Goal: Task Accomplishment & Management: Complete application form

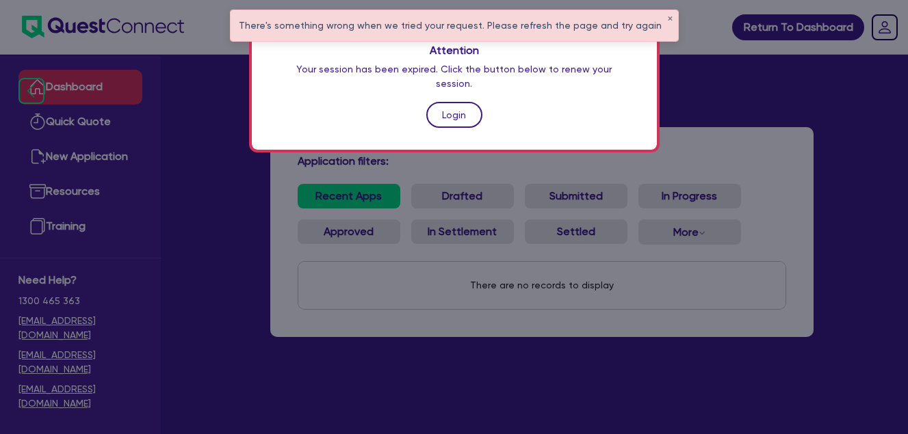
click at [460, 104] on link "Login" at bounding box center [454, 115] width 56 height 26
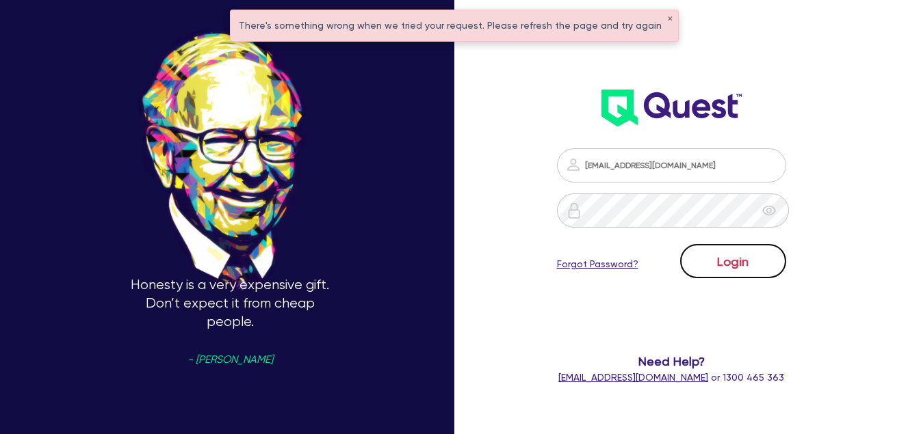
click at [731, 257] on button "Login" at bounding box center [733, 261] width 106 height 34
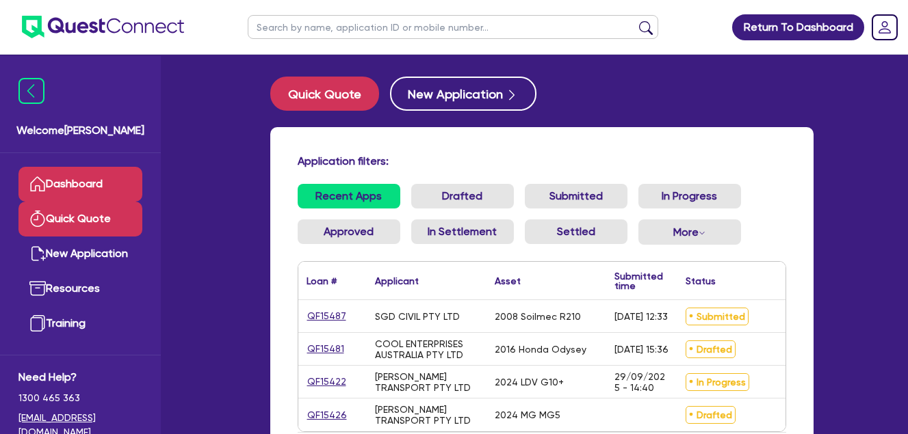
click at [63, 213] on link "Quick Quote" at bounding box center [80, 219] width 124 height 35
select select "Quest Finance - Own Book"
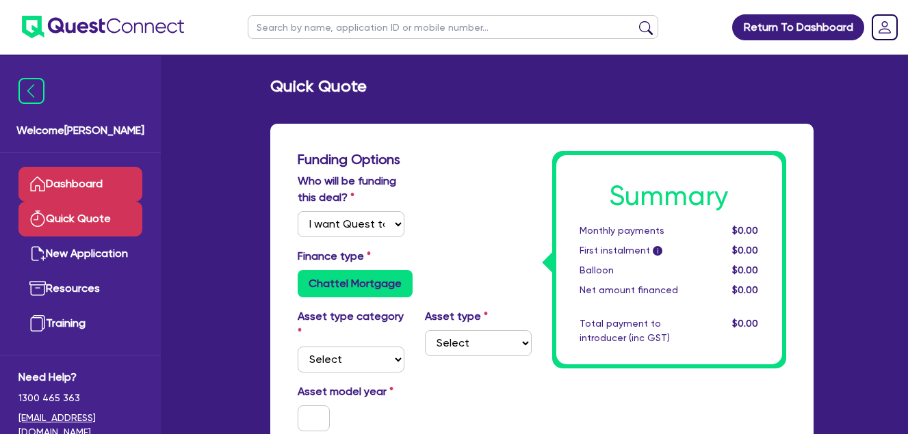
click at [90, 179] on link "Dashboard" at bounding box center [80, 184] width 124 height 35
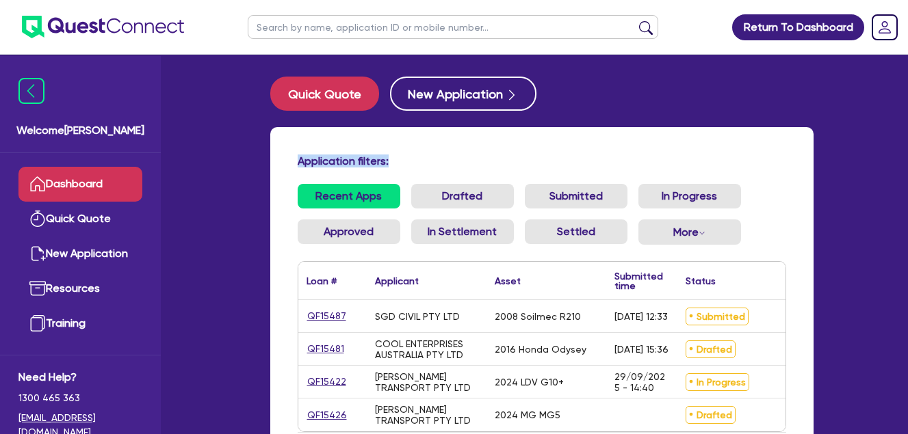
drag, startPoint x: 290, startPoint y: 157, endPoint x: 452, endPoint y: 151, distance: 162.2
click at [452, 151] on div "Application filters: Recent Apps Drafted Submitted In Progress Approved In Sett…" at bounding box center [541, 312] width 543 height 371
drag, startPoint x: 452, startPoint y: 151, endPoint x: 328, endPoint y: 155, distance: 123.9
click at [407, 166] on h4 "Application filters:" at bounding box center [542, 161] width 488 height 13
click at [283, 161] on div "Application filters: Recent Apps Drafted Submitted In Progress Approved In Sett…" at bounding box center [541, 312] width 543 height 371
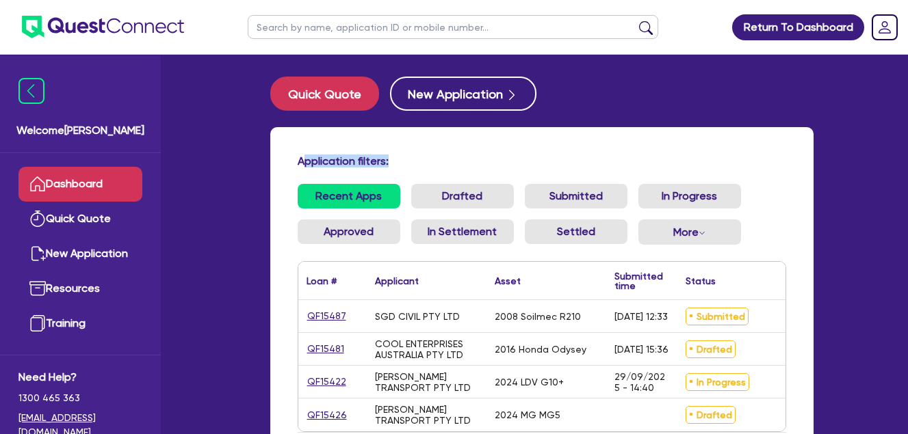
drag, startPoint x: 363, startPoint y: 159, endPoint x: 525, endPoint y: 161, distance: 162.1
click at [528, 161] on h4 "Application filters:" at bounding box center [542, 161] width 488 height 13
drag, startPoint x: 525, startPoint y: 161, endPoint x: 430, endPoint y: 158, distance: 95.8
click at [430, 158] on h4 "Application filters:" at bounding box center [542, 161] width 488 height 13
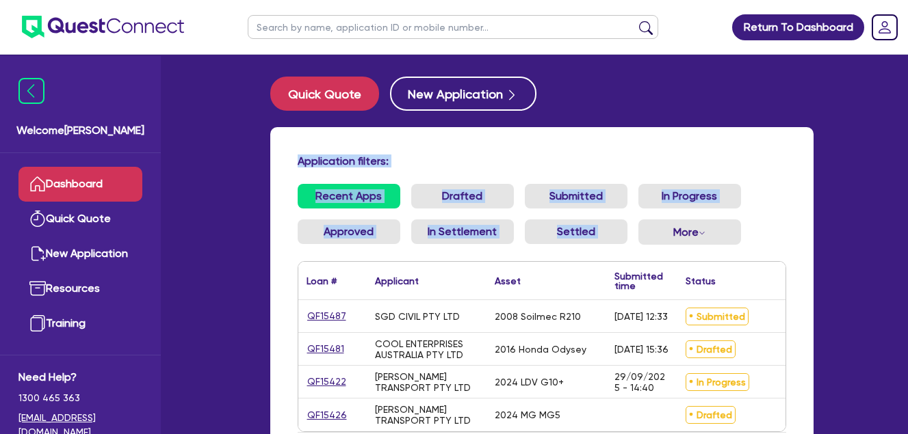
drag, startPoint x: 293, startPoint y: 164, endPoint x: 759, endPoint y: 235, distance: 470.5
click at [759, 235] on div "Application filters: Recent Apps Drafted Submitted In Progress Approved In Sett…" at bounding box center [541, 312] width 543 height 371
click at [755, 239] on ul "Recent Apps Drafted Submitted In Progress Approved In Settlement Settled More W…" at bounding box center [542, 220] width 488 height 72
drag, startPoint x: 779, startPoint y: 244, endPoint x: 247, endPoint y: 152, distance: 540.0
click at [247, 152] on div "Welcome Farhan Dashboard Quick Quote New Application Resources Training Need He…" at bounding box center [454, 290] width 759 height 581
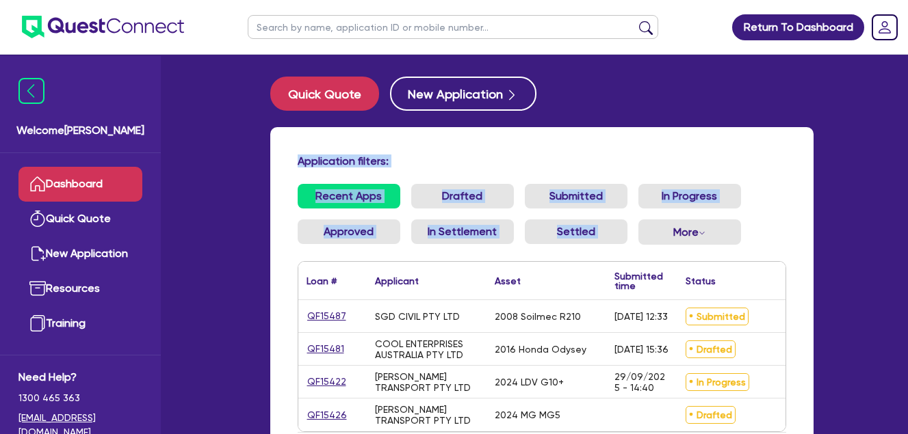
click at [461, 157] on h4 "Application filters:" at bounding box center [542, 161] width 488 height 13
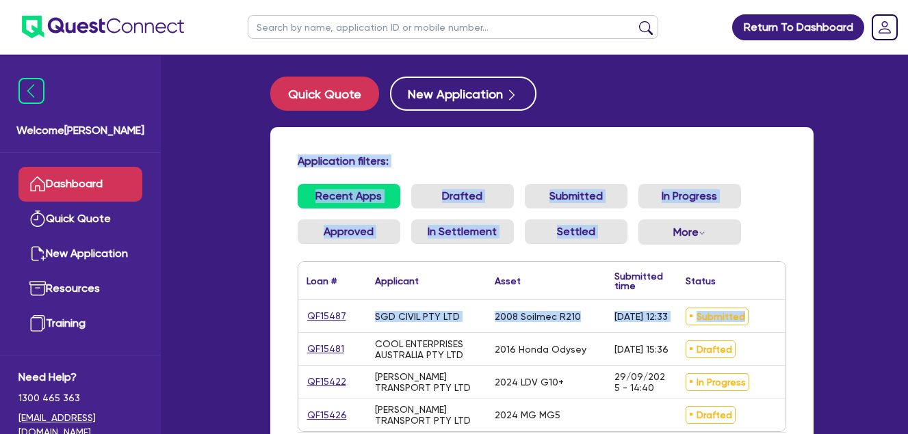
drag, startPoint x: 297, startPoint y: 159, endPoint x: 785, endPoint y: 313, distance: 511.2
click at [776, 324] on div "Application filters: Recent Apps Drafted Submitted In Progress Approved In Sett…" at bounding box center [541, 312] width 543 height 371
drag, startPoint x: 785, startPoint y: 313, endPoint x: 750, endPoint y: 153, distance: 163.7
click at [750, 153] on div "Application filters: Recent Apps Drafted Submitted In Progress Approved In Sett…" at bounding box center [541, 312] width 543 height 371
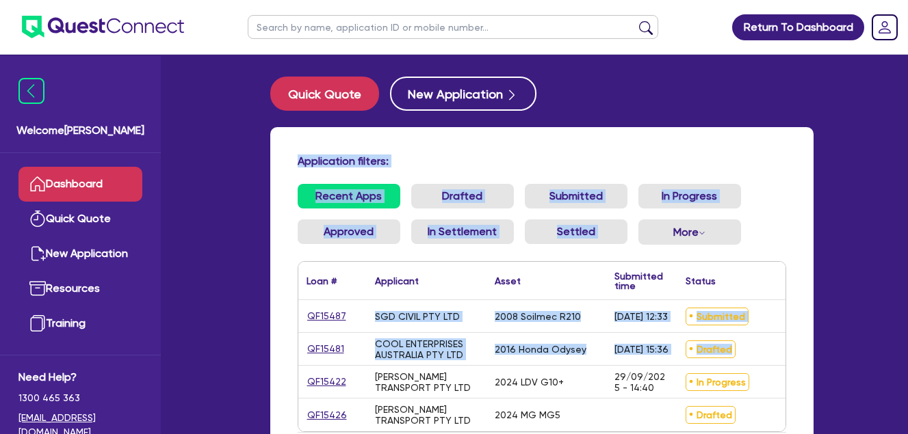
drag, startPoint x: 417, startPoint y: 153, endPoint x: 763, endPoint y: 339, distance: 392.7
click at [763, 339] on div "Application filters: Recent Apps Drafted Submitted In Progress Approved In Sett…" at bounding box center [541, 312] width 543 height 371
drag, startPoint x: 763, startPoint y: 339, endPoint x: 753, endPoint y: 150, distance: 189.0
click at [748, 151] on div "Application filters: Recent Apps Drafted Submitted In Progress Approved In Sett…" at bounding box center [541, 312] width 543 height 371
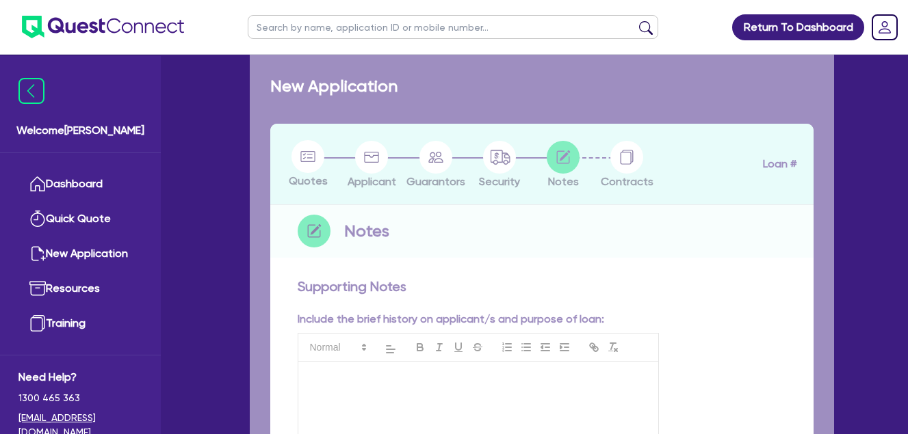
checkbox input "true"
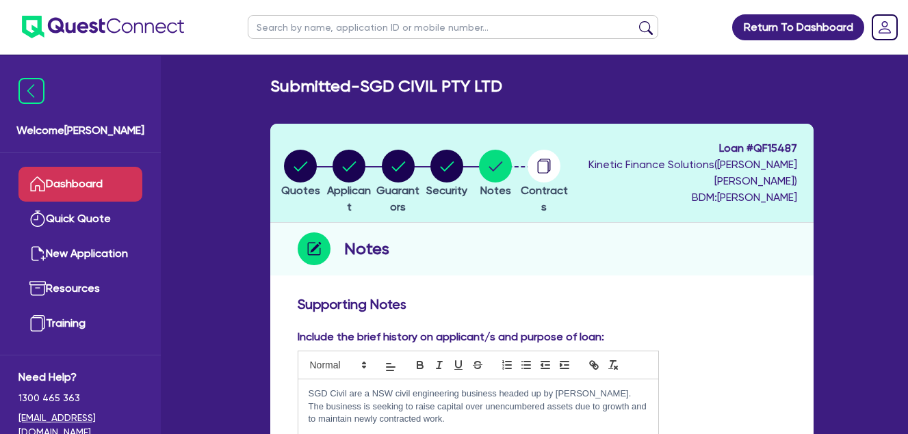
click at [81, 185] on link "Dashboard" at bounding box center [80, 184] width 124 height 35
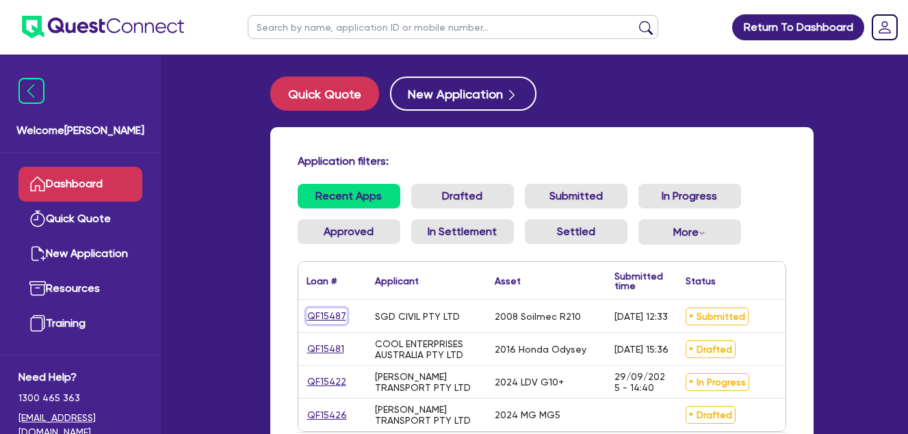
click at [324, 311] on link "QF15487" at bounding box center [326, 316] width 40 height 16
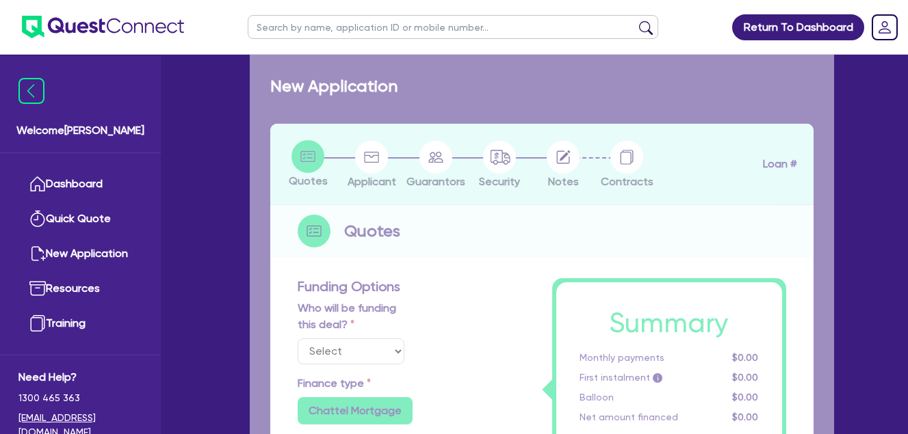
select select "Quest Finance - Own Book"
select select "PRIMARY_ASSETS"
type input "2008"
radio input "false"
radio input "true"
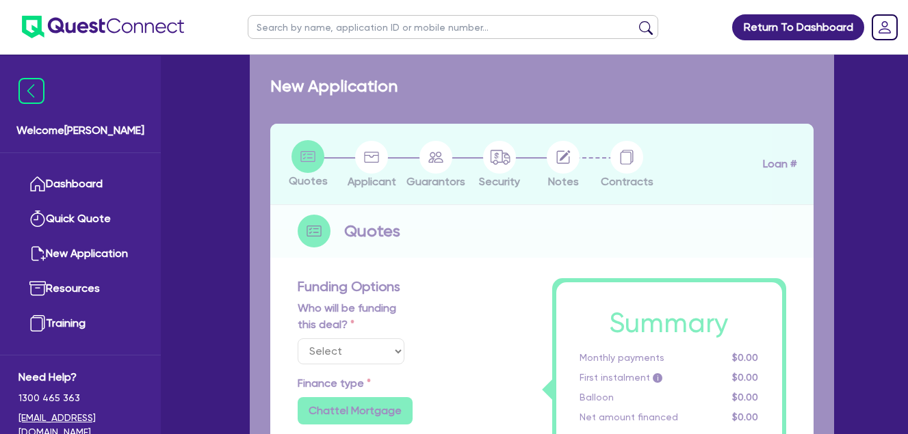
radio input "true"
type input "125,000"
type input "10"
type input "12,500"
type input "17.95"
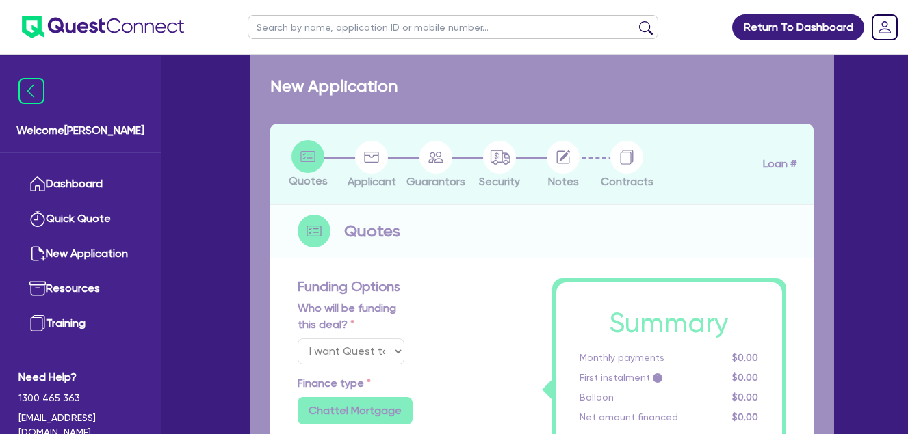
select select "CONSTRUCTION_AND_EARTHMOVING_EQUIPMENT"
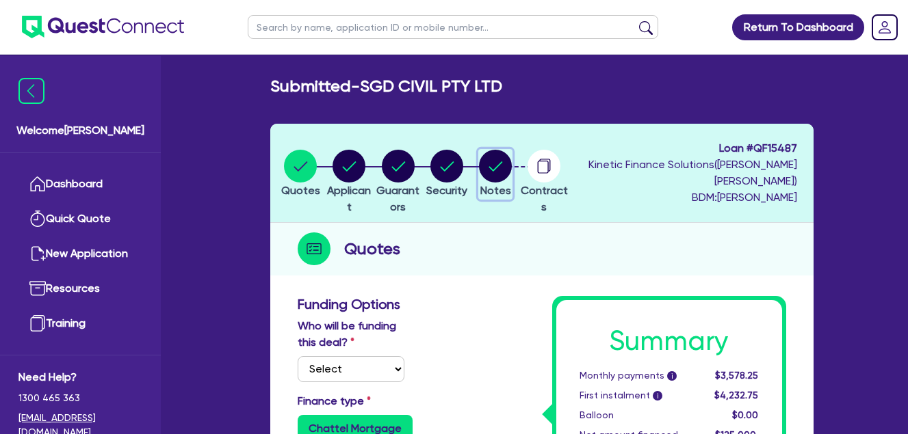
click at [512, 167] on circle "button" at bounding box center [495, 166] width 33 height 33
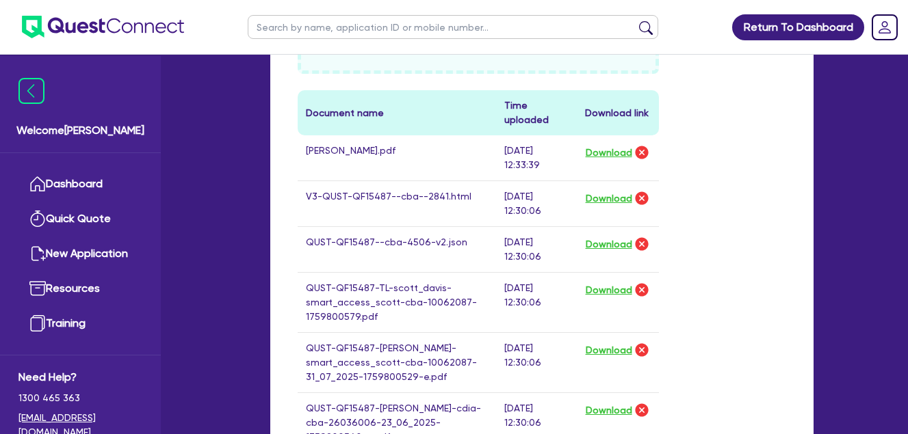
scroll to position [684, 0]
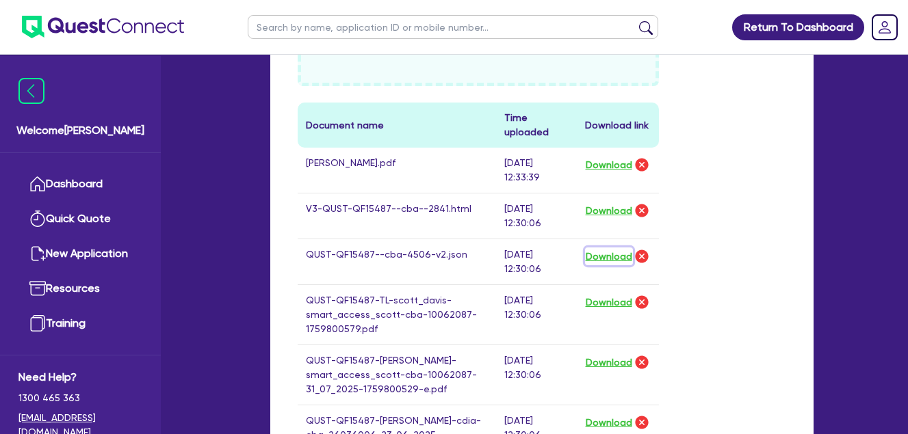
click at [604, 257] on button "Download" at bounding box center [609, 257] width 48 height 18
click at [603, 210] on button "Download" at bounding box center [609, 211] width 48 height 18
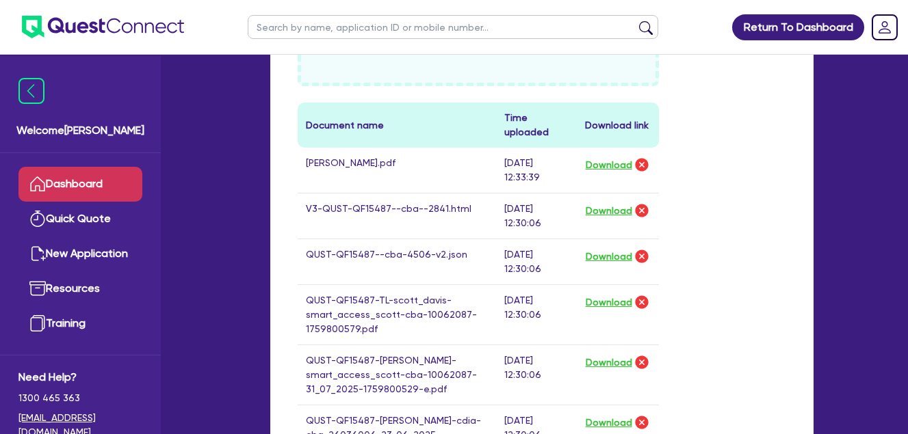
click at [57, 187] on link "Dashboard" at bounding box center [80, 184] width 124 height 35
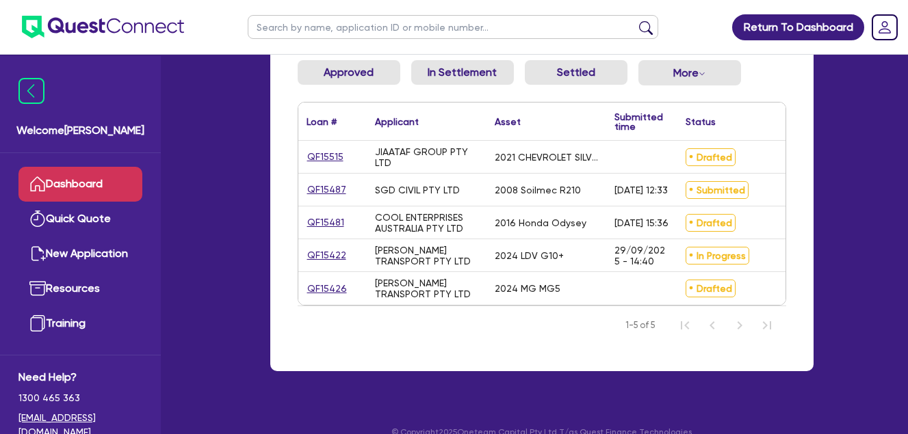
scroll to position [190, 0]
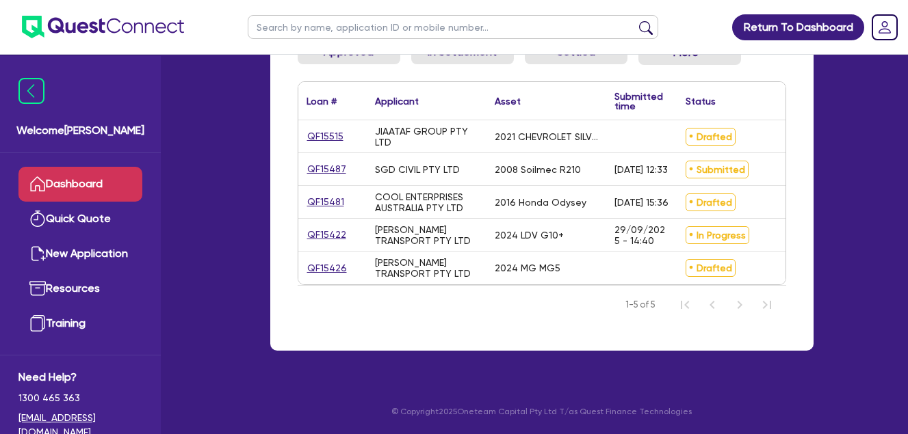
click at [90, 185] on link "Dashboard" at bounding box center [80, 184] width 124 height 35
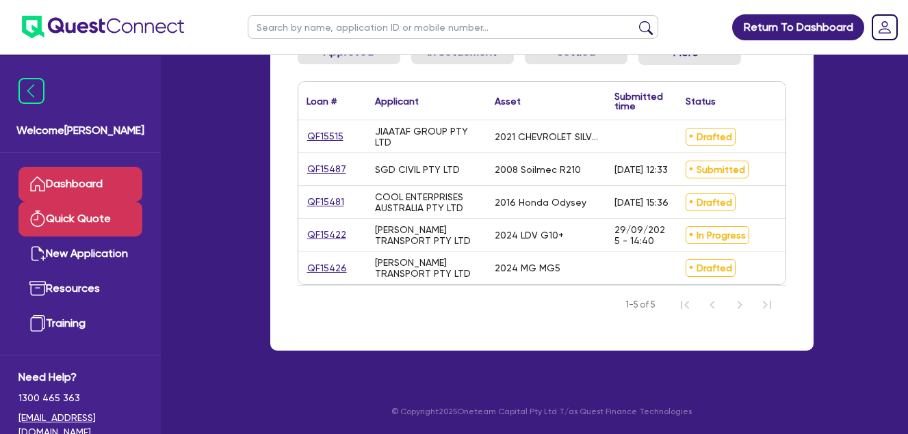
click at [89, 218] on link "Quick Quote" at bounding box center [80, 219] width 124 height 35
select select "Quest Finance - Own Book"
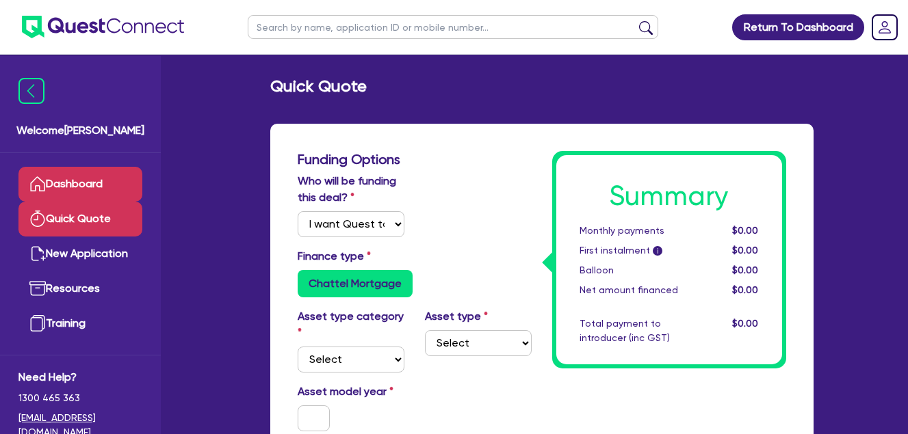
click at [81, 181] on link "Dashboard" at bounding box center [80, 184] width 124 height 35
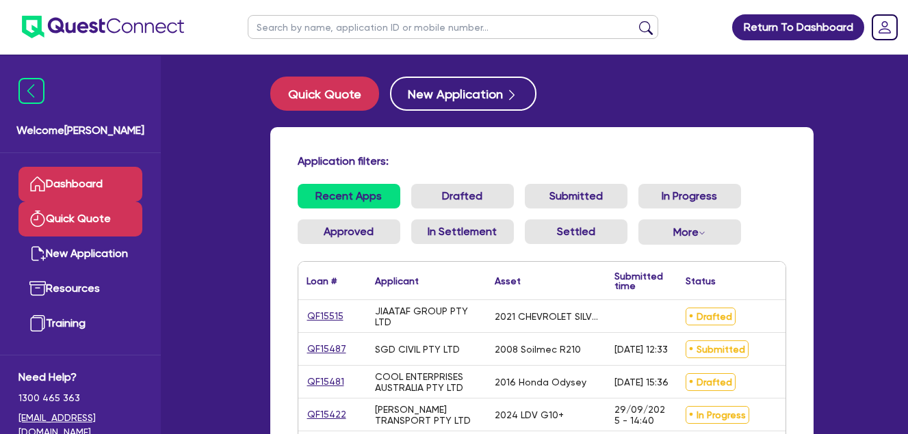
click at [64, 220] on link "Quick Quote" at bounding box center [80, 219] width 124 height 35
select select "Quest Finance - Own Book"
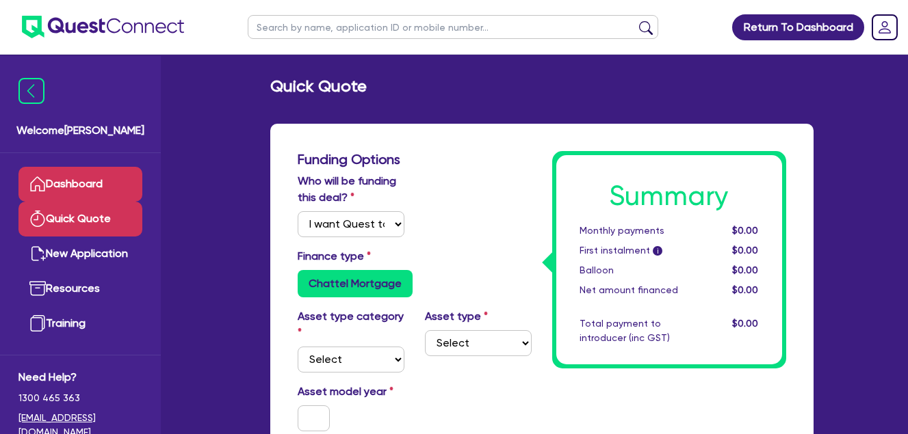
click at [77, 180] on link "Dashboard" at bounding box center [80, 184] width 124 height 35
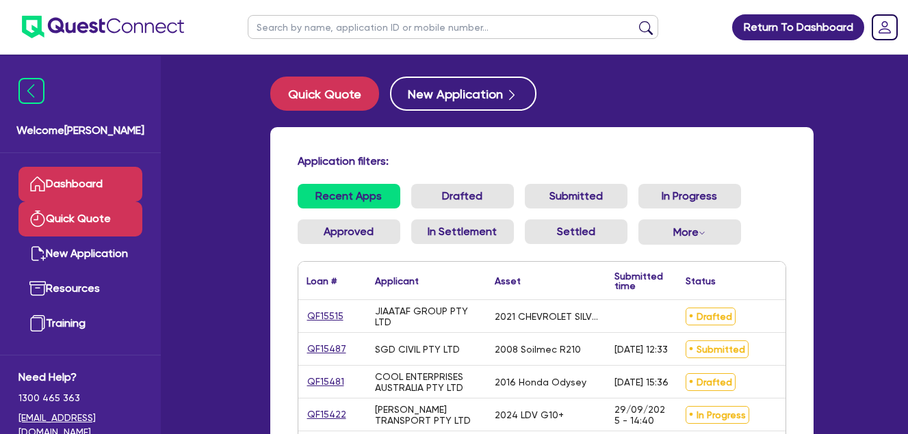
click at [63, 222] on link "Quick Quote" at bounding box center [80, 219] width 124 height 35
select select "Quest Finance - Own Book"
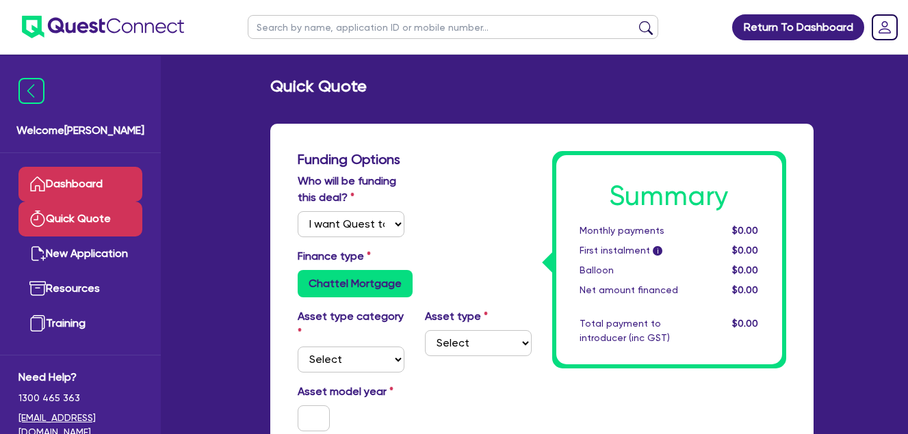
click at [71, 177] on link "Dashboard" at bounding box center [80, 184] width 124 height 35
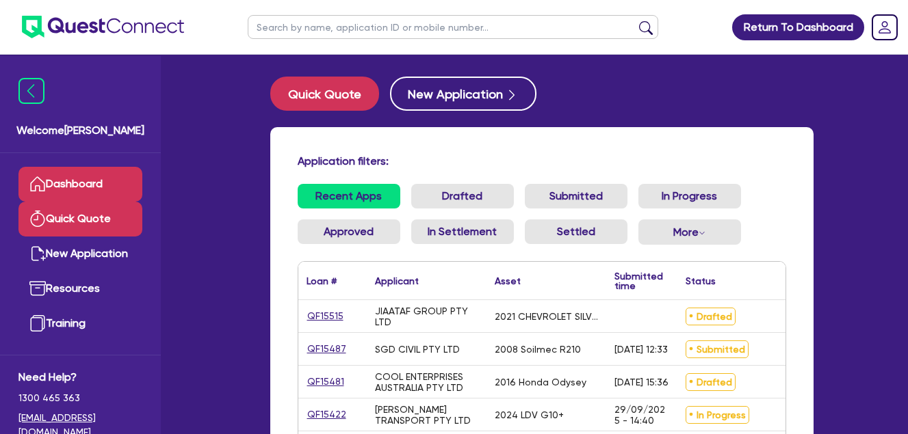
click at [91, 232] on link "Quick Quote" at bounding box center [80, 219] width 124 height 35
select select "Quest Finance - Own Book"
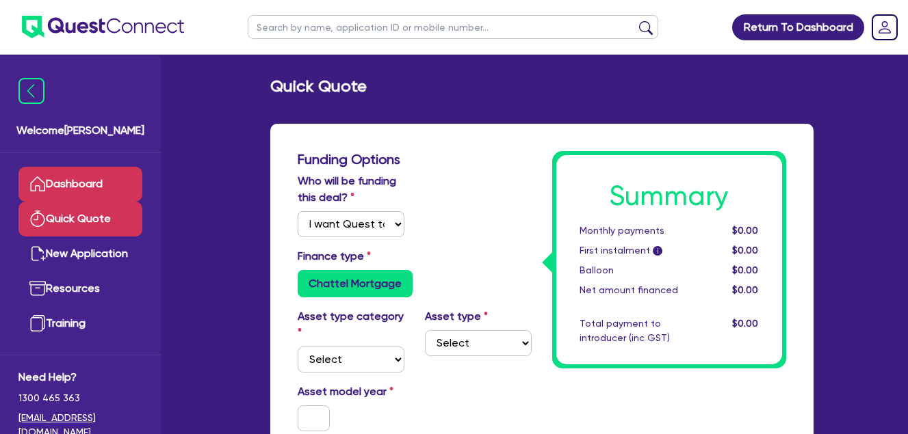
click at [87, 182] on link "Dashboard" at bounding box center [80, 184] width 124 height 35
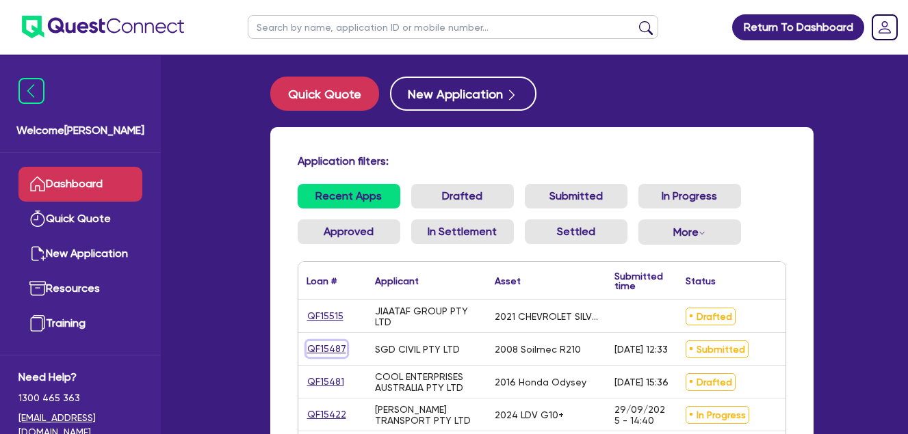
click at [317, 348] on link "QF15487" at bounding box center [326, 349] width 40 height 16
select select "Quest Finance - Own Book"
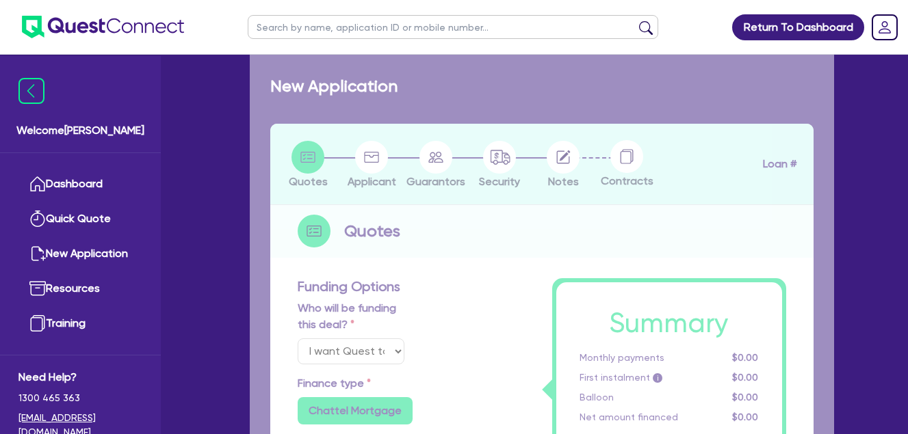
select select "PRIMARY_ASSETS"
type input "2008"
radio input "false"
radio input "true"
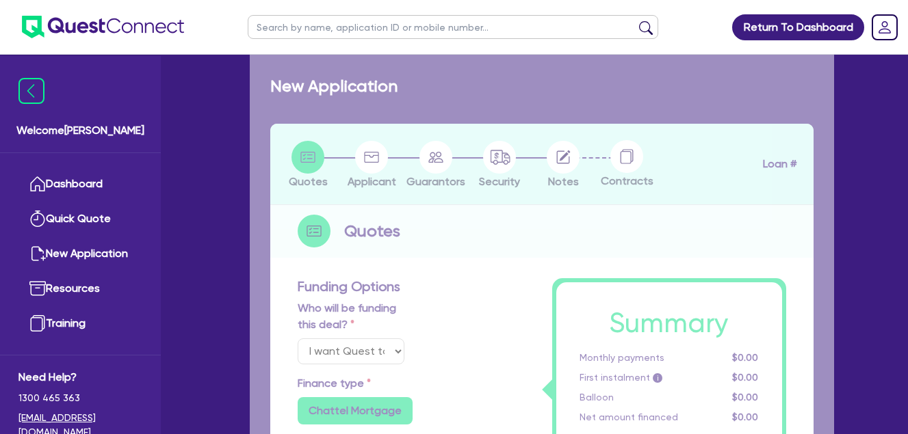
type input "125,000"
type input "10"
type input "12,500"
type input "17.95"
select select "CONSTRUCTION_AND_EARTHMOVING_EQUIPMENT"
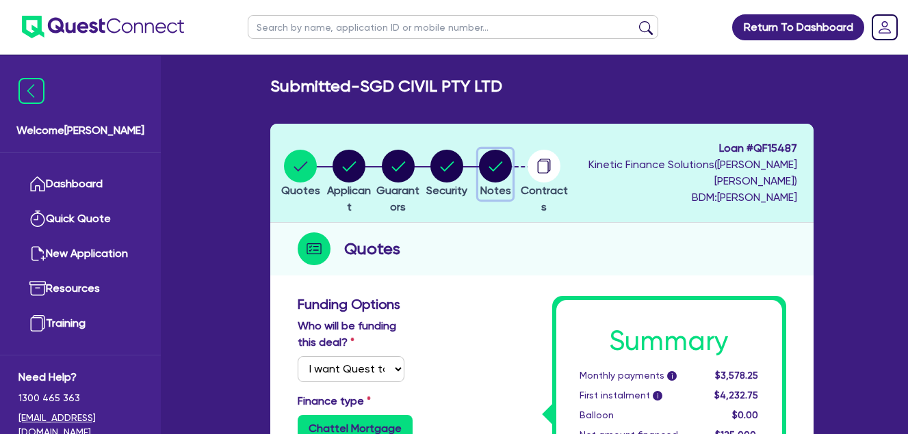
click at [512, 178] on circle "button" at bounding box center [495, 166] width 33 height 33
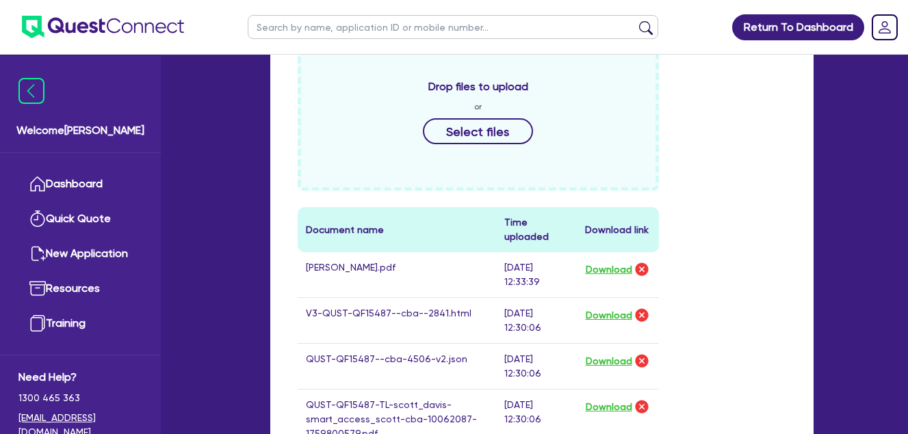
scroll to position [456, 0]
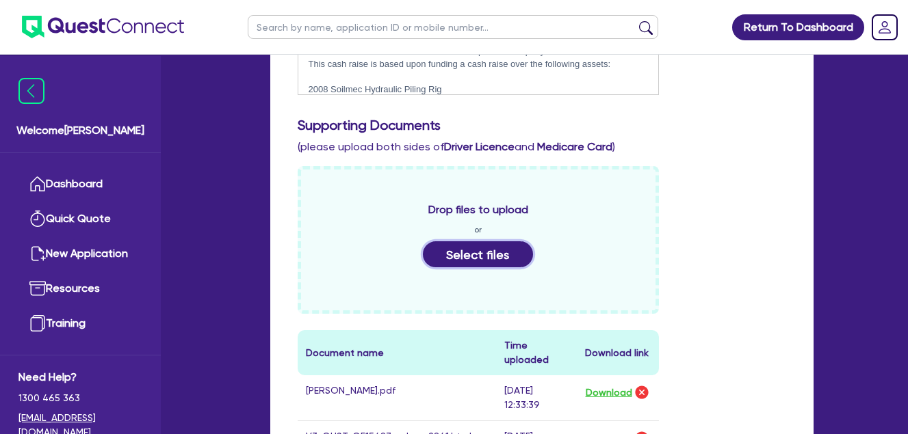
click at [486, 250] on button "Select files" at bounding box center [478, 254] width 111 height 26
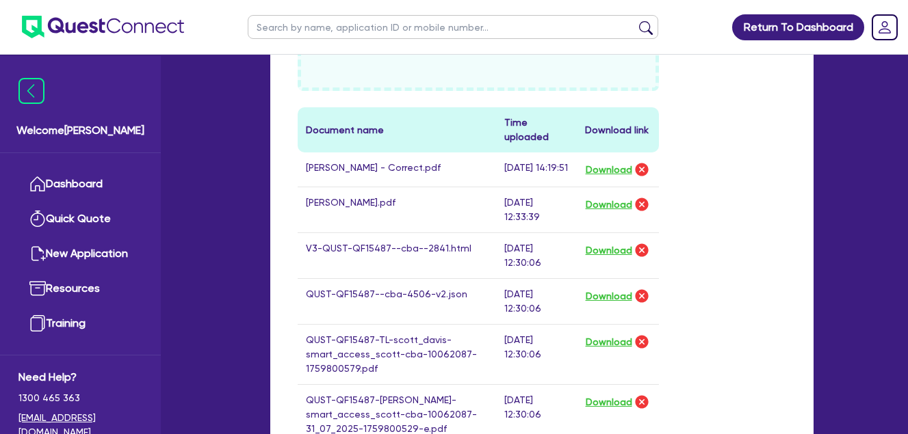
scroll to position [684, 0]
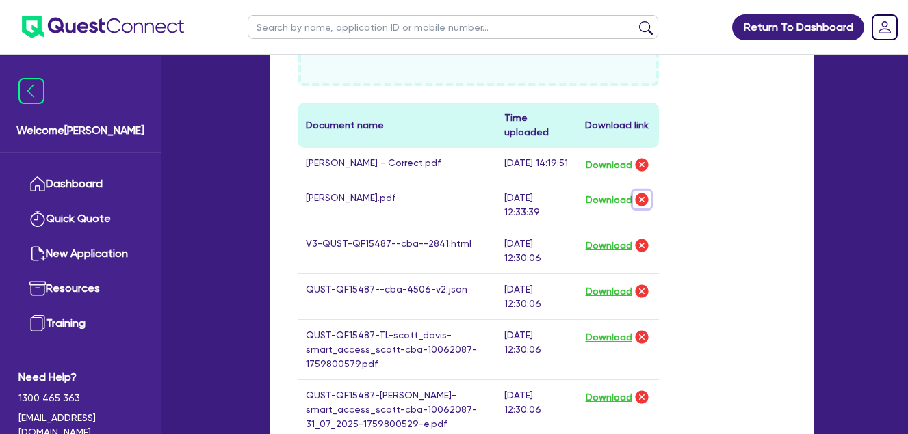
click at [641, 208] on img "button" at bounding box center [641, 200] width 16 height 16
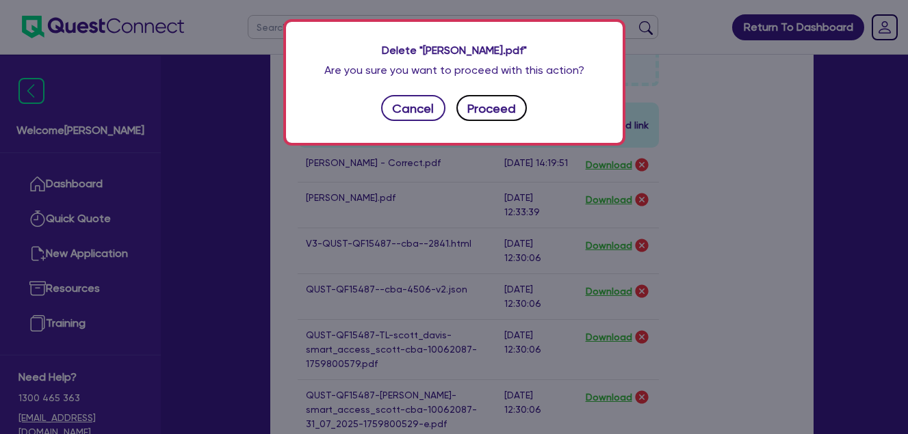
click at [488, 111] on button "Proceed" at bounding box center [491, 108] width 71 height 26
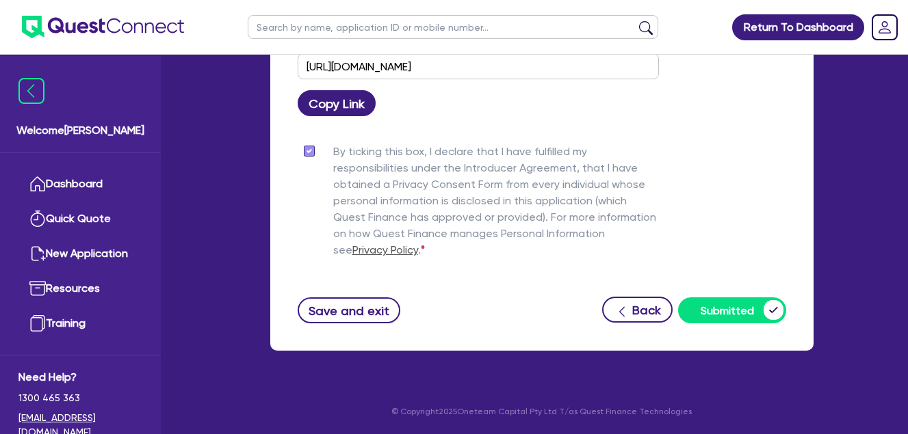
scroll to position [1483, 0]
click at [305, 304] on button "Save and exit" at bounding box center [349, 311] width 103 height 26
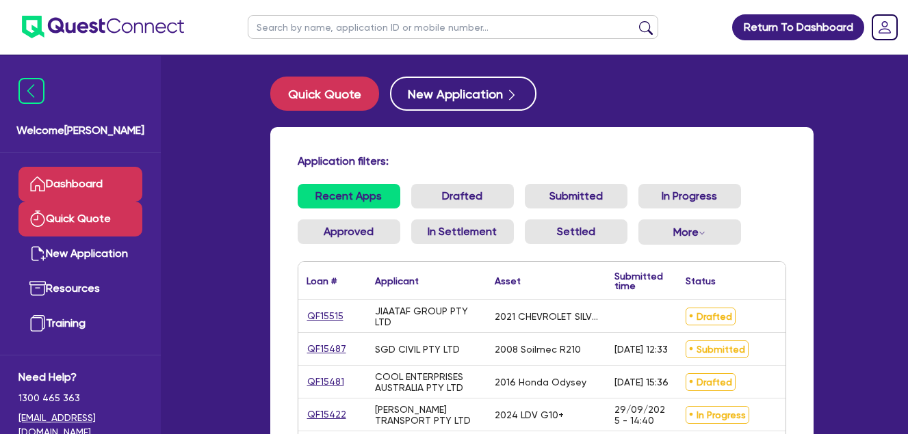
click at [81, 219] on link "Quick Quote" at bounding box center [80, 219] width 124 height 35
select select "Quest Finance - Own Book"
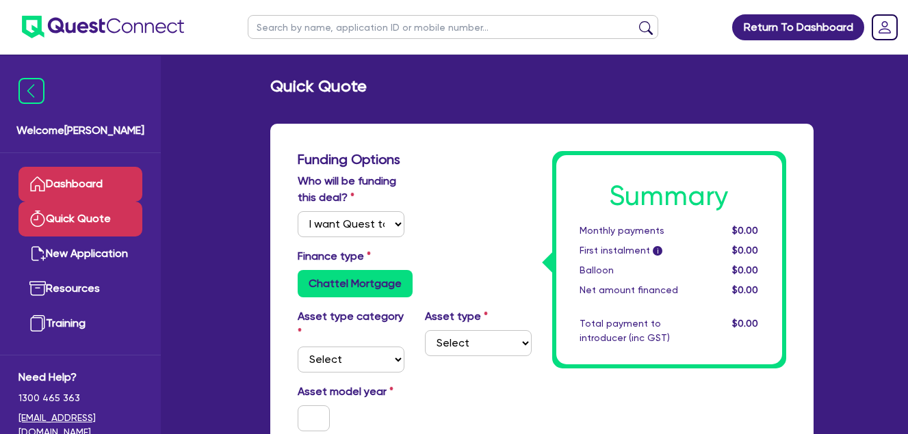
click at [81, 183] on link "Dashboard" at bounding box center [80, 184] width 124 height 35
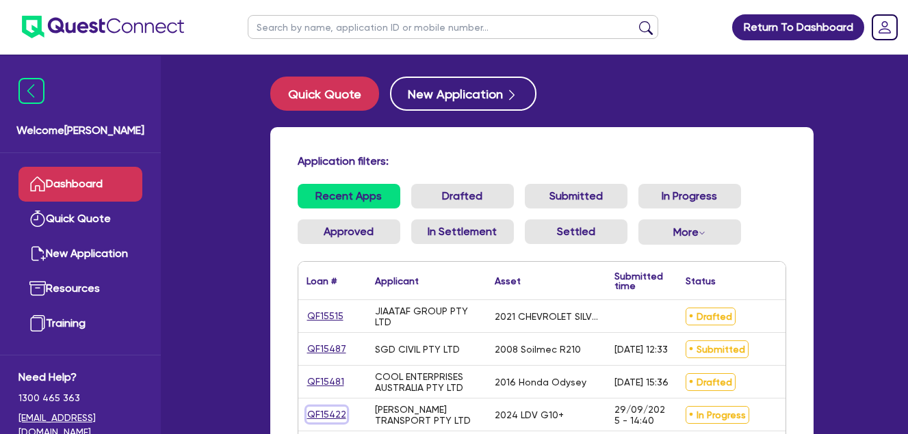
click at [332, 416] on link "QF15422" at bounding box center [326, 415] width 40 height 16
select select "Quest Finance - Own Book"
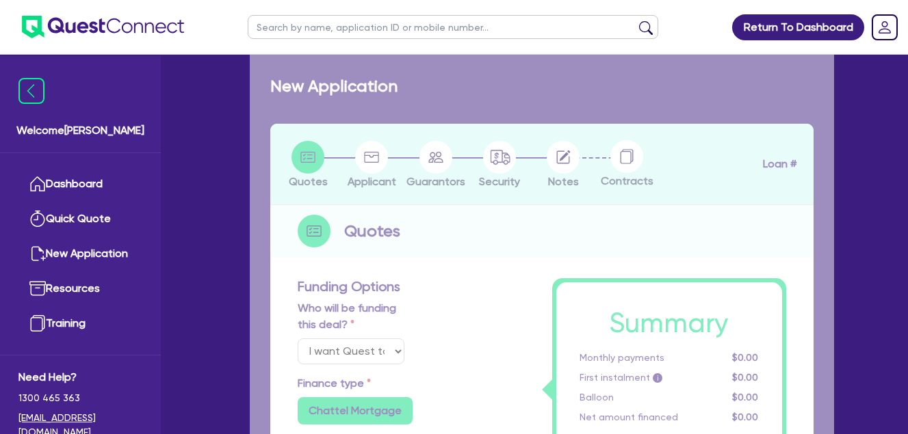
select select "CARS_AND_LIGHT_TRUCKS"
type input "2024"
radio input "false"
radio input "true"
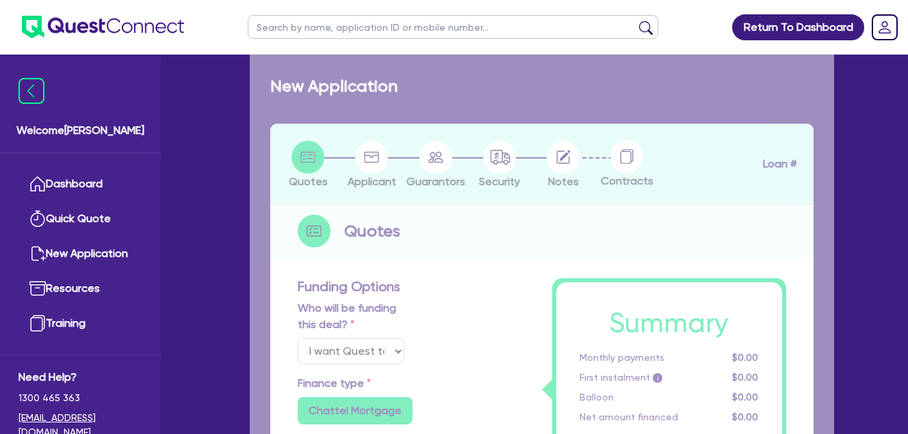
type input "30,000"
type input "30"
type input "9,000"
type input "10"
type input "3,000"
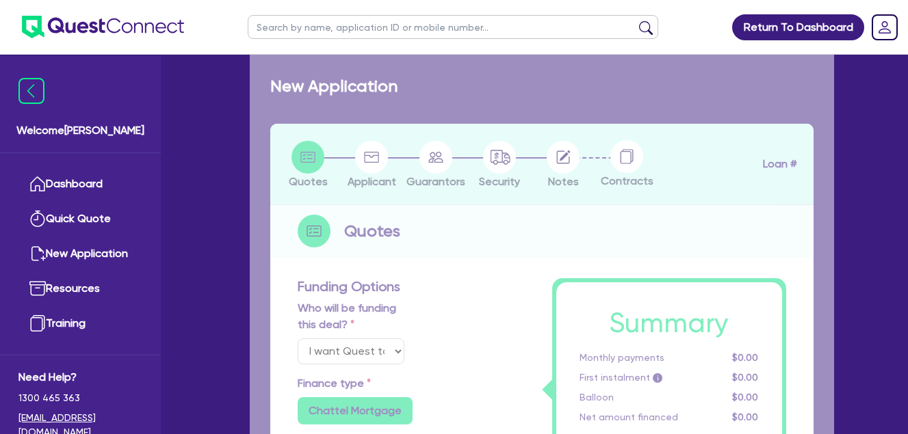
type input "17.95"
select select "VANS_AND_UTES"
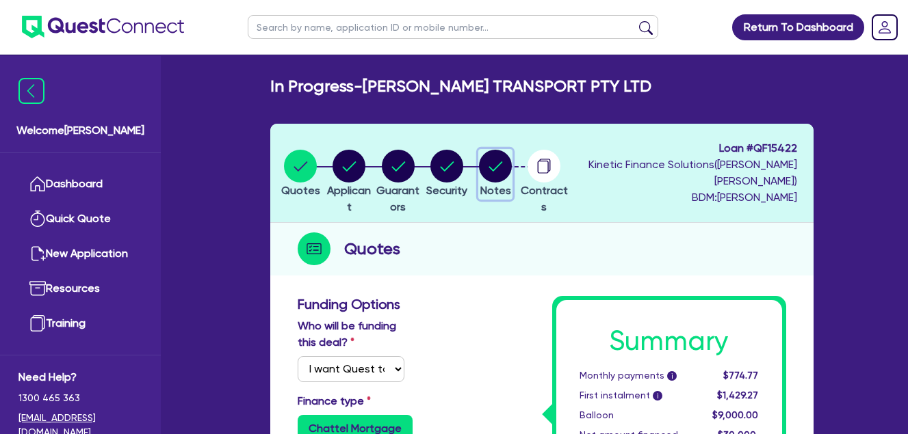
click at [512, 171] on circle "button" at bounding box center [495, 166] width 33 height 33
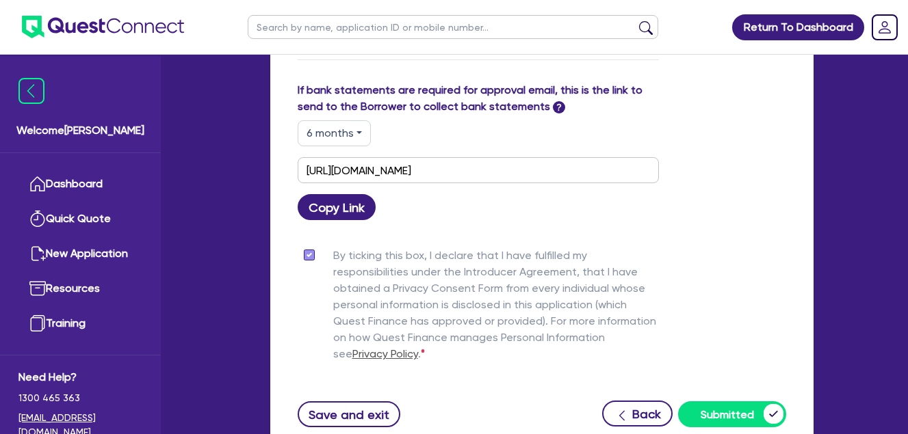
scroll to position [1140, 0]
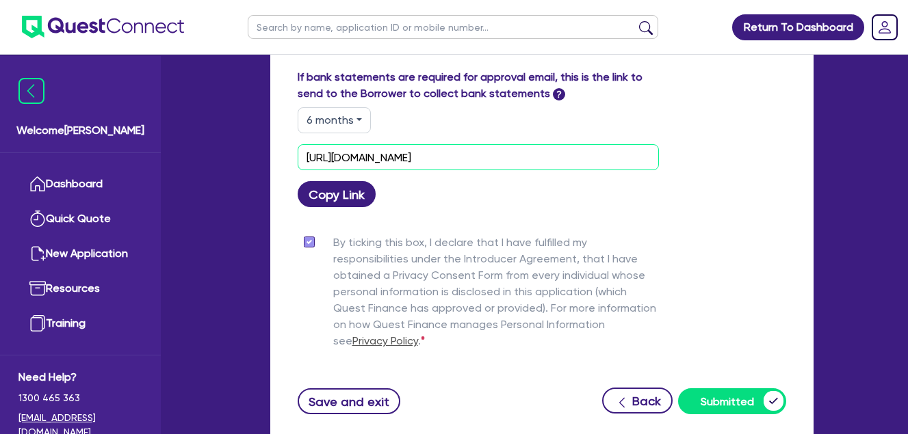
drag, startPoint x: 579, startPoint y: 159, endPoint x: 264, endPoint y: 166, distance: 314.7
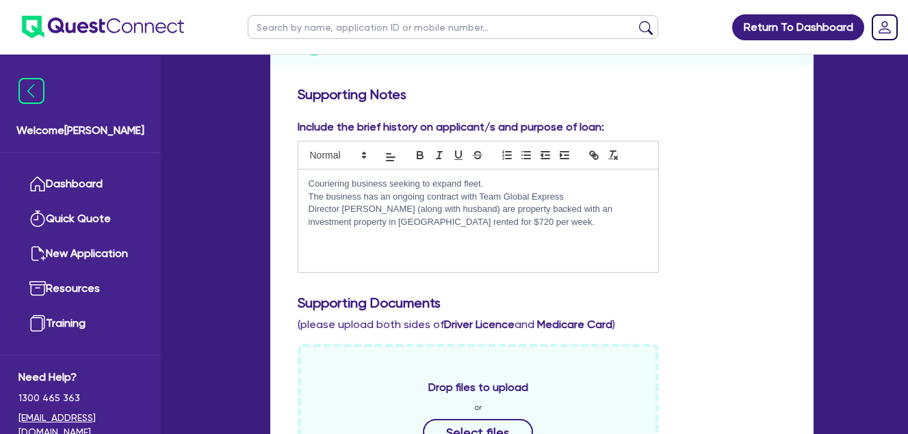
scroll to position [0, 0]
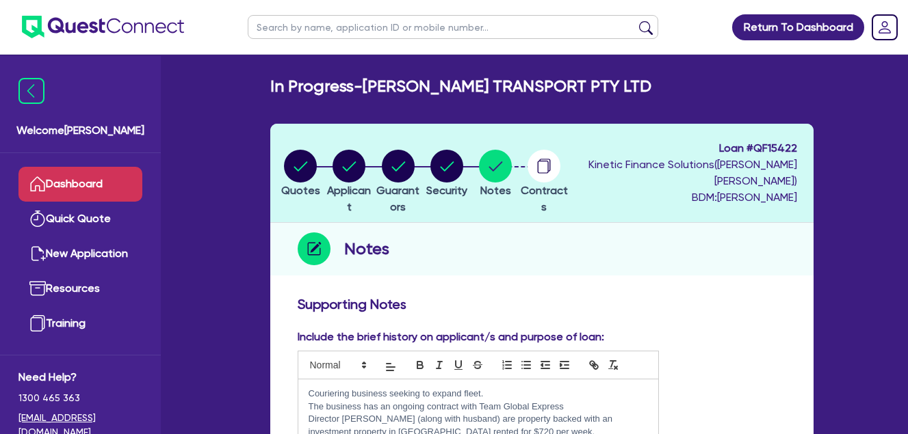
click at [78, 181] on link "Dashboard" at bounding box center [80, 184] width 124 height 35
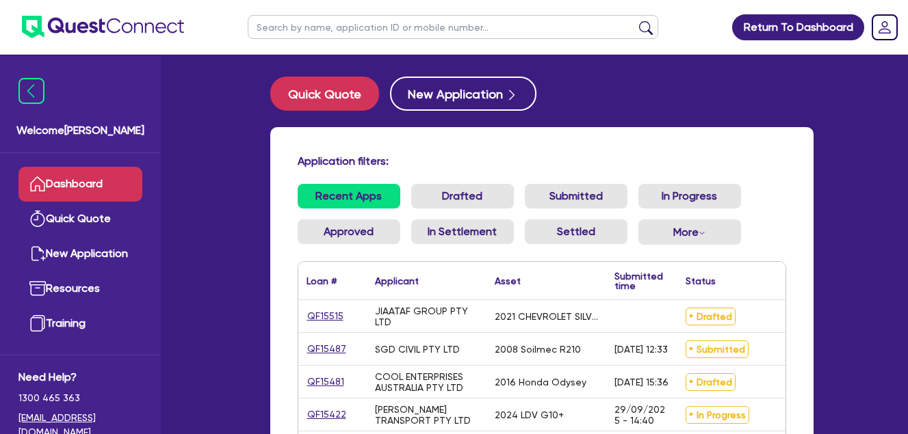
click at [96, 179] on link "Dashboard" at bounding box center [80, 184] width 124 height 35
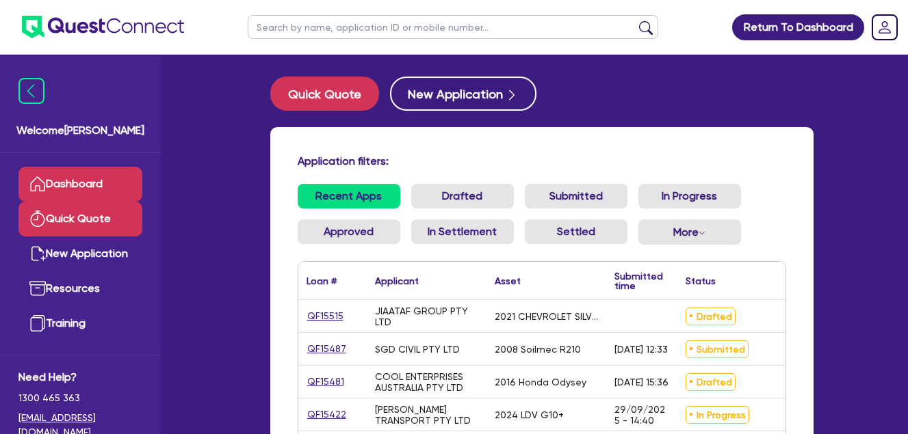
click at [94, 220] on link "Quick Quote" at bounding box center [80, 219] width 124 height 35
select select "Quest Finance - Own Book"
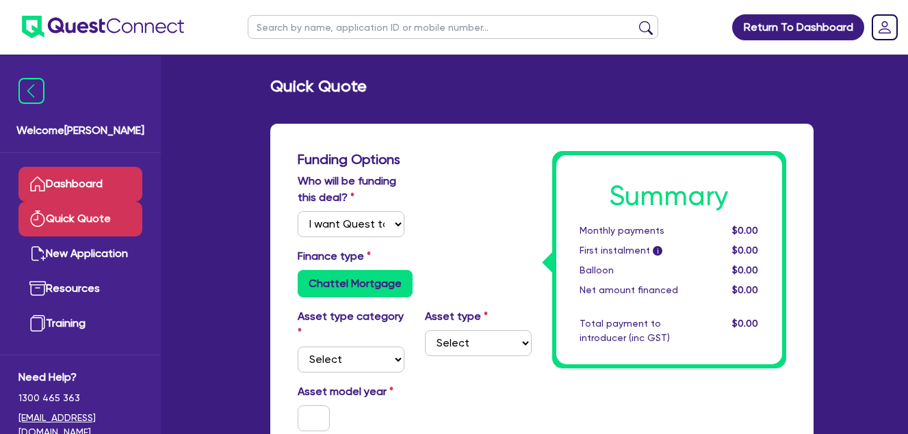
click at [95, 188] on link "Dashboard" at bounding box center [80, 184] width 124 height 35
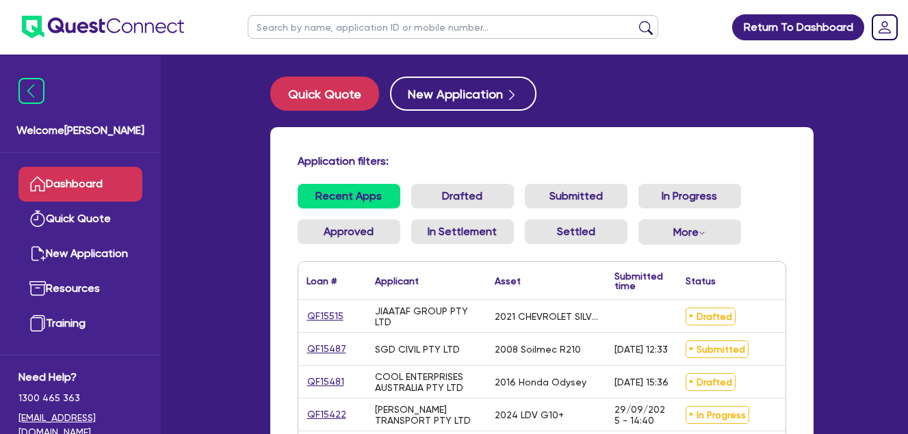
drag, startPoint x: 647, startPoint y: 353, endPoint x: 292, endPoint y: 311, distance: 357.4
click at [292, 311] on div "Application filters: Recent Apps Drafted Submitted In Progress Approved In Sett…" at bounding box center [541, 329] width 543 height 404
drag, startPoint x: 292, startPoint y: 311, endPoint x: 419, endPoint y: 324, distance: 127.1
click at [419, 324] on div "JIAATAF GROUP PTY LTD" at bounding box center [426, 317] width 103 height 22
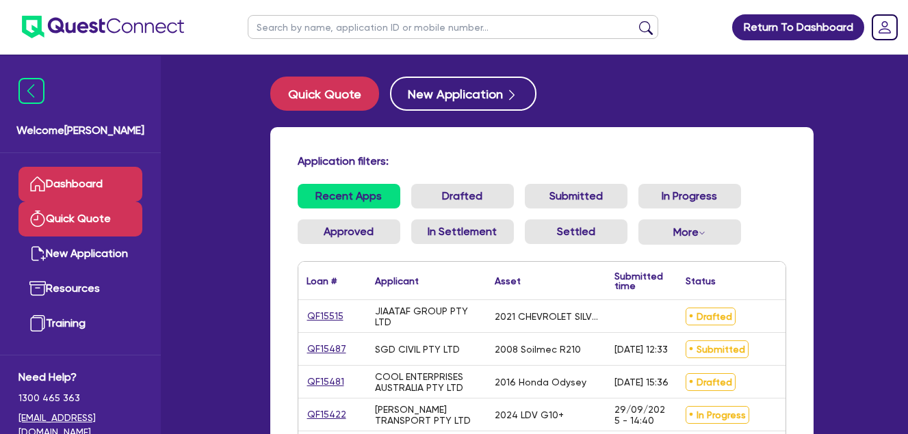
click at [64, 218] on link "Quick Quote" at bounding box center [80, 219] width 124 height 35
select select "Quest Finance - Own Book"
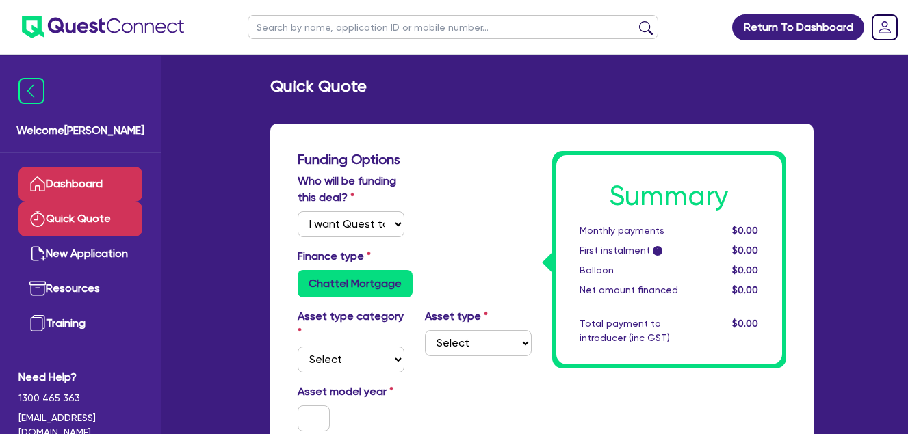
click at [89, 185] on link "Dashboard" at bounding box center [80, 184] width 124 height 35
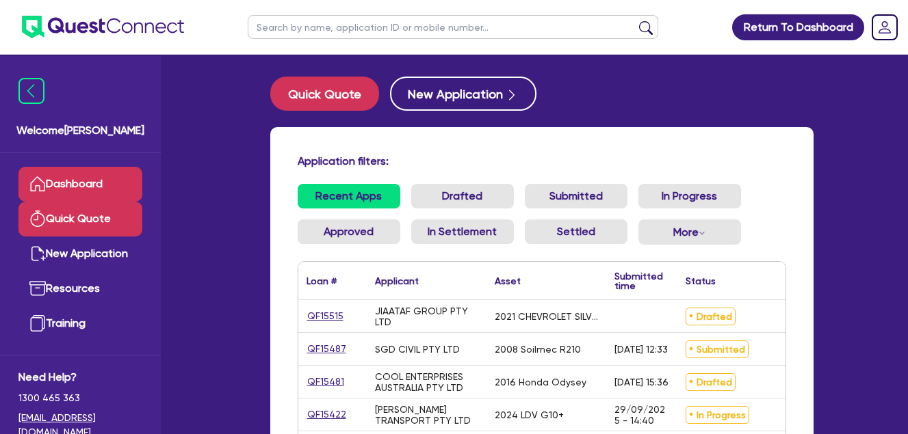
click at [71, 214] on link "Quick Quote" at bounding box center [80, 219] width 124 height 35
select select "Quest Finance - Own Book"
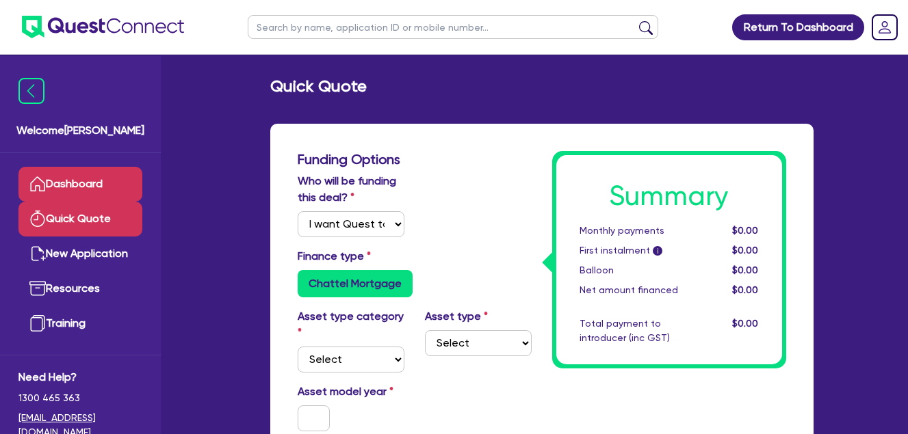
click at [88, 184] on link "Dashboard" at bounding box center [80, 184] width 124 height 35
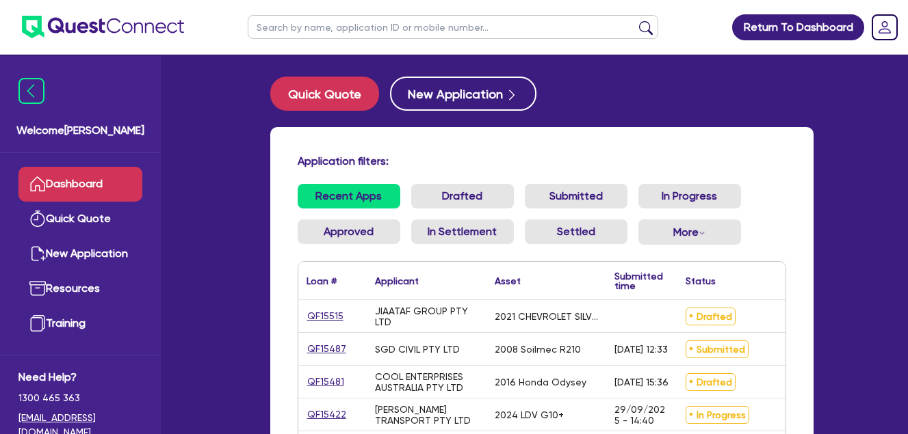
click at [628, 77] on div "Quick Quote New Application" at bounding box center [541, 94] width 543 height 34
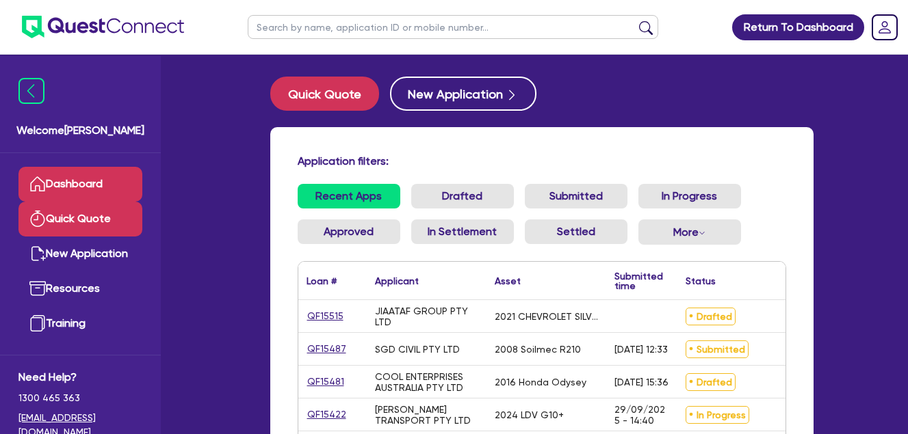
click at [44, 204] on link "Quick Quote" at bounding box center [80, 219] width 124 height 35
select select "Quest Finance - Own Book"
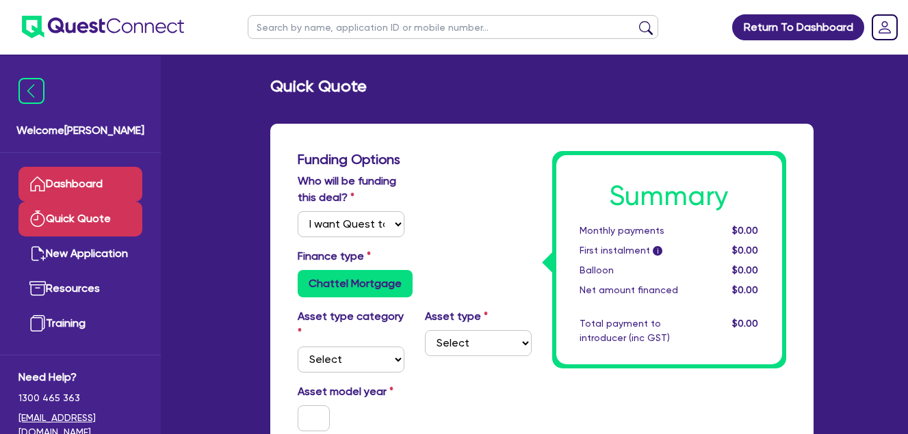
click at [96, 187] on link "Dashboard" at bounding box center [80, 184] width 124 height 35
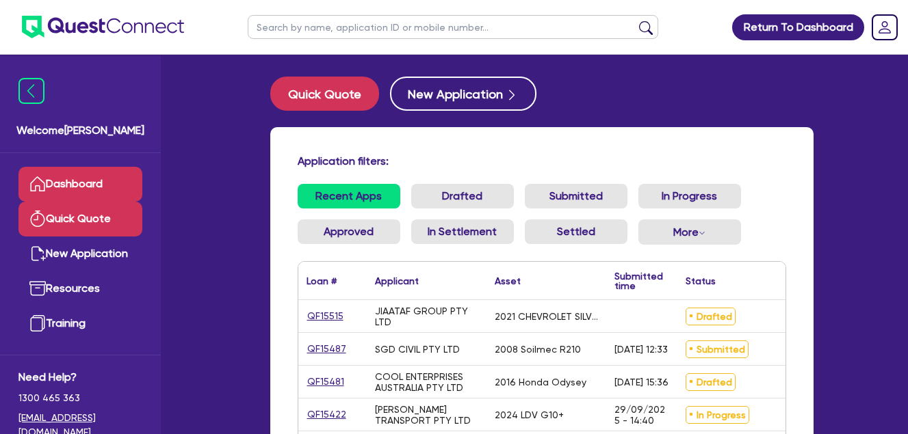
click at [79, 220] on link "Quick Quote" at bounding box center [80, 219] width 124 height 35
select select "Quest Finance - Own Book"
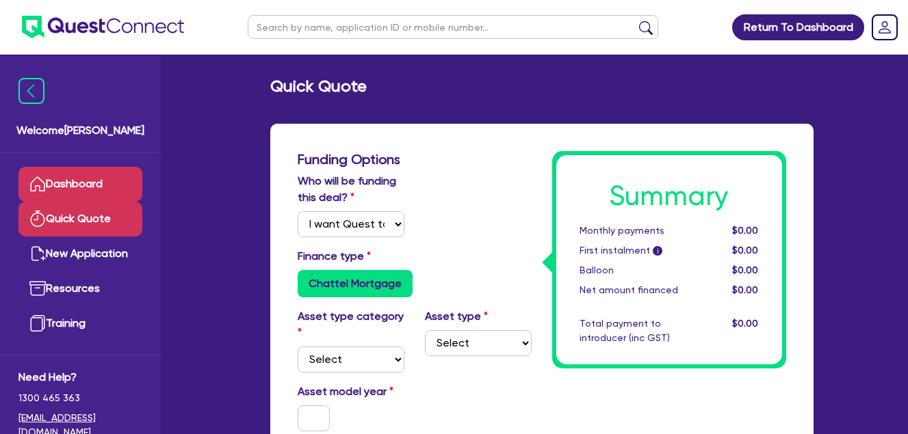
click at [85, 176] on link "Dashboard" at bounding box center [80, 184] width 124 height 35
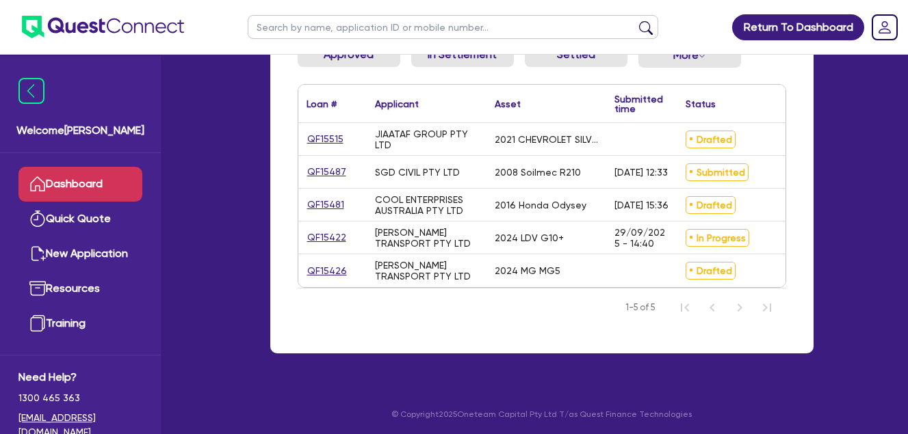
scroll to position [190, 0]
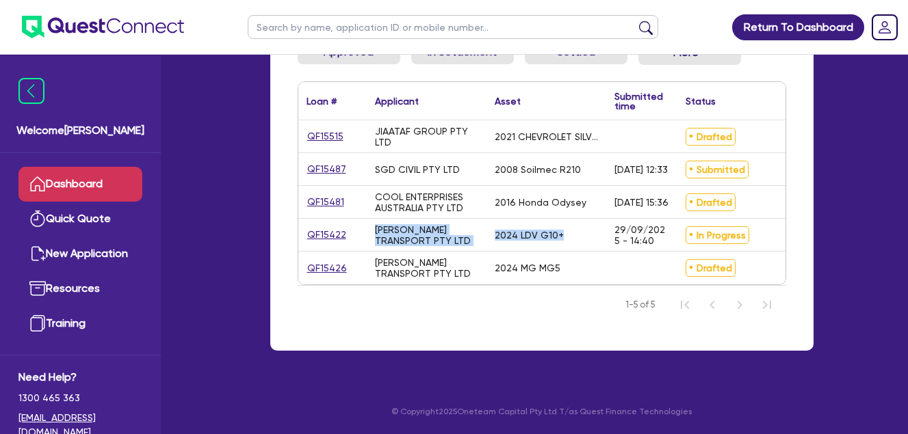
drag, startPoint x: 562, startPoint y: 223, endPoint x: 366, endPoint y: 222, distance: 196.3
click at [366, 222] on div "QF15422 MARVELLE TRANSPORT PTY LTD 2024 LDV G10+ 29/09/2025 - 14:40 In Progress…" at bounding box center [619, 235] width 642 height 33
drag, startPoint x: 366, startPoint y: 222, endPoint x: 436, endPoint y: 228, distance: 70.7
click at [436, 228] on div "[PERSON_NAME] TRANSPORT PTY LTD" at bounding box center [426, 235] width 103 height 22
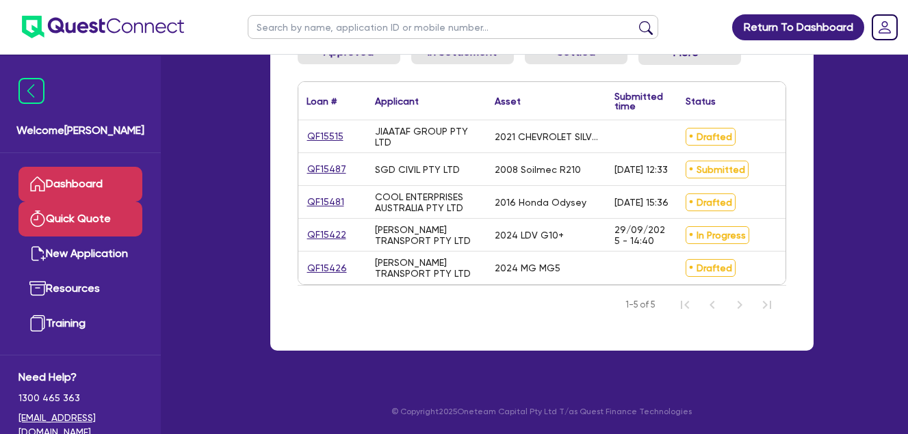
click at [81, 228] on link "Quick Quote" at bounding box center [80, 219] width 124 height 35
select select "Quest Finance - Own Book"
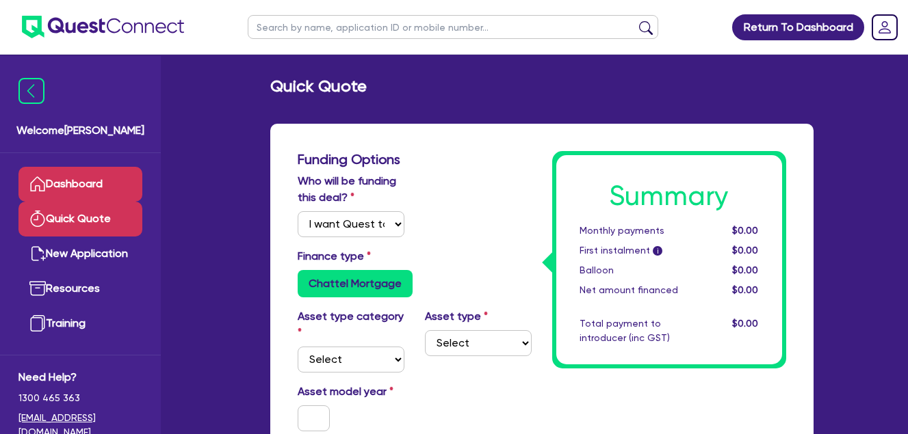
click at [91, 182] on link "Dashboard" at bounding box center [80, 184] width 124 height 35
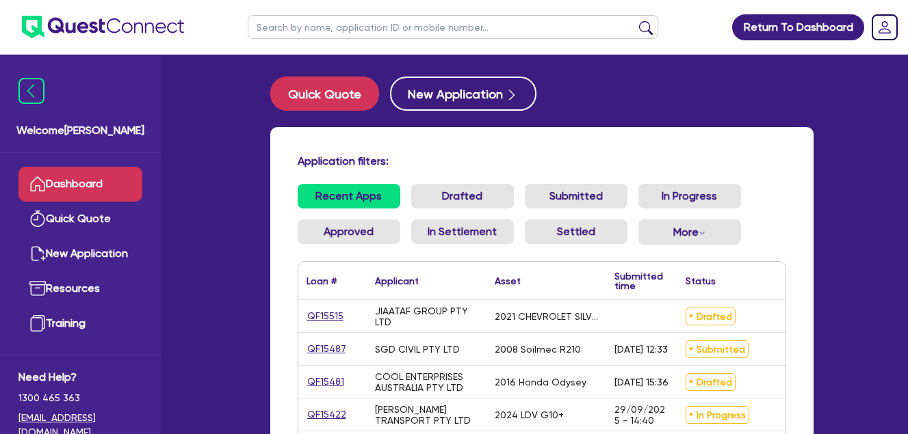
scroll to position [190, 0]
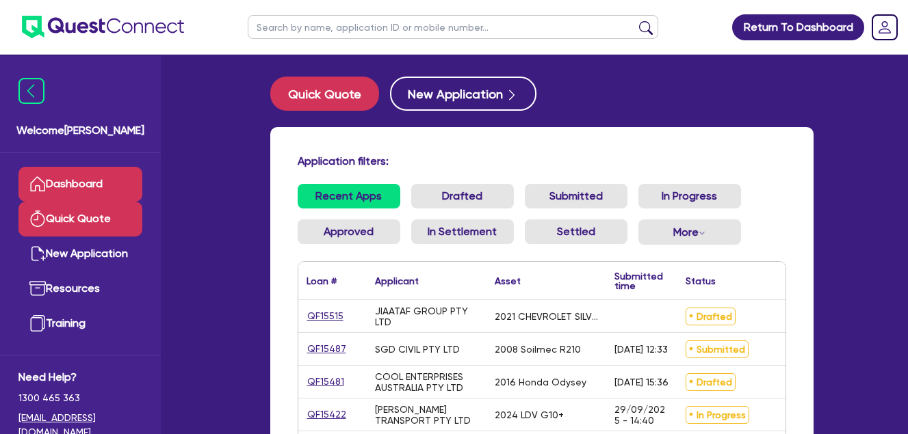
click at [96, 220] on link "Quick Quote" at bounding box center [80, 219] width 124 height 35
select select "Quest Finance - Own Book"
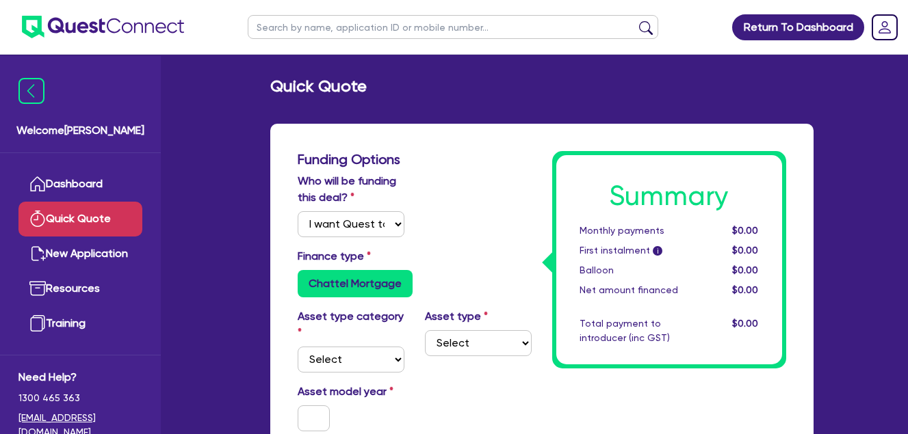
click at [94, 170] on link "Dashboard" at bounding box center [80, 184] width 124 height 35
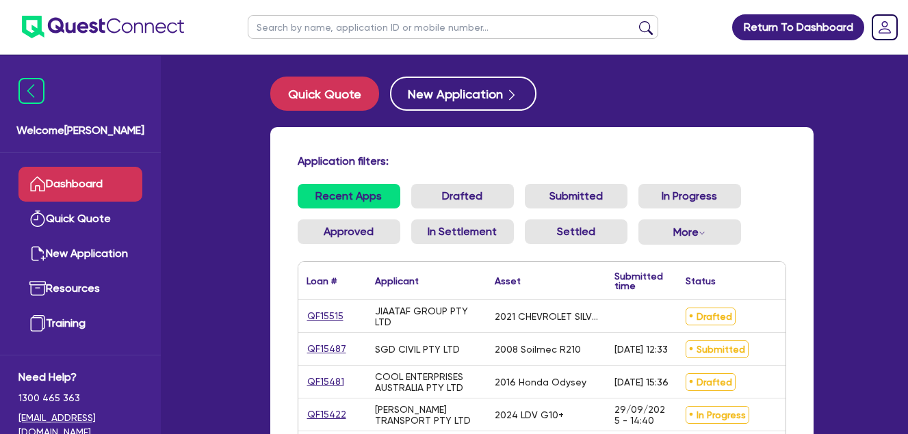
scroll to position [190, 0]
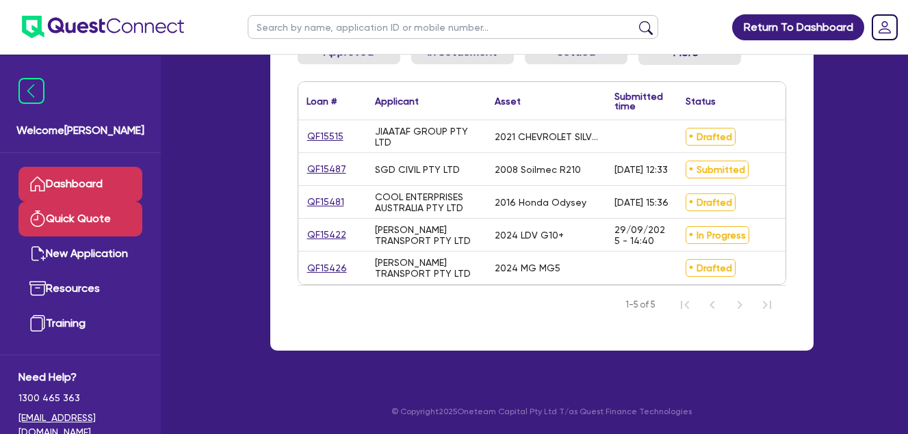
click at [50, 222] on link "Quick Quote" at bounding box center [80, 219] width 124 height 35
select select "Quest Finance - Own Book"
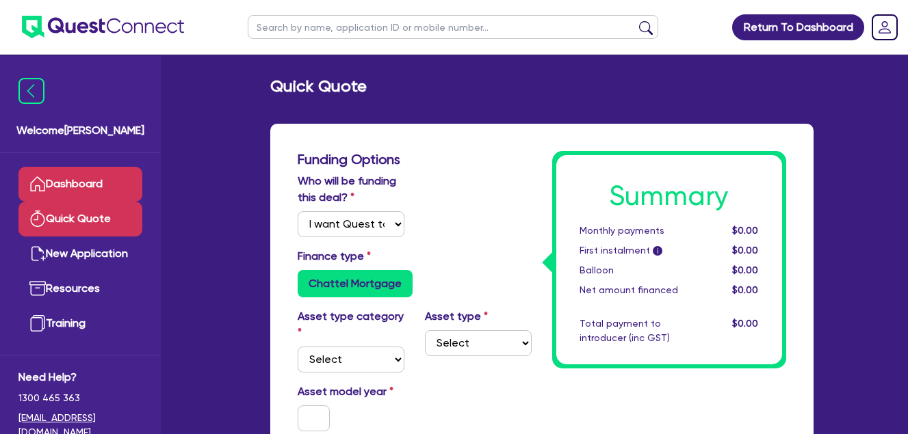
click at [74, 188] on link "Dashboard" at bounding box center [80, 184] width 124 height 35
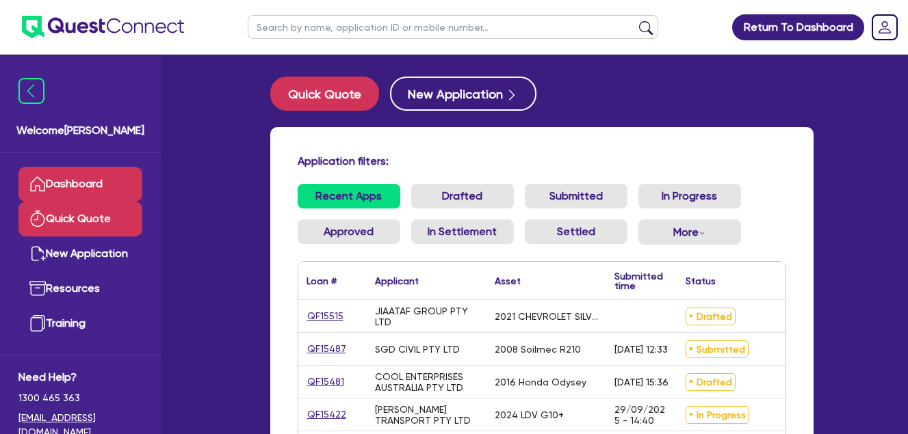
click at [91, 224] on link "Quick Quote" at bounding box center [80, 219] width 124 height 35
select select "Quest Finance - Own Book"
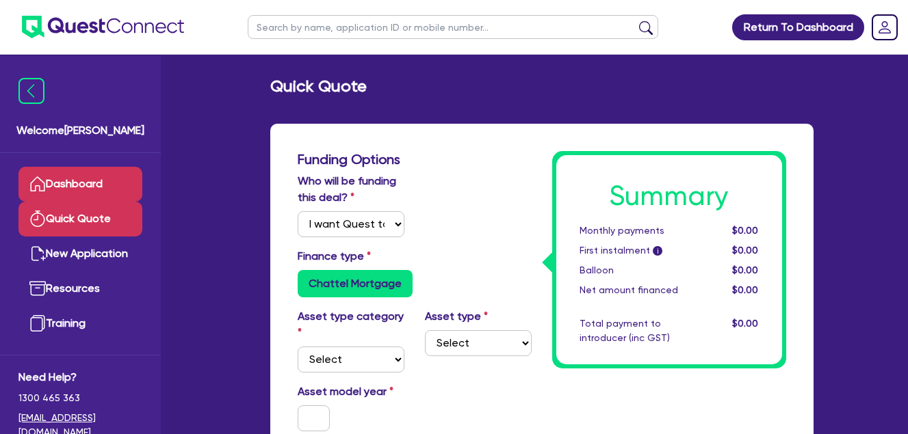
click at [81, 186] on link "Dashboard" at bounding box center [80, 184] width 124 height 35
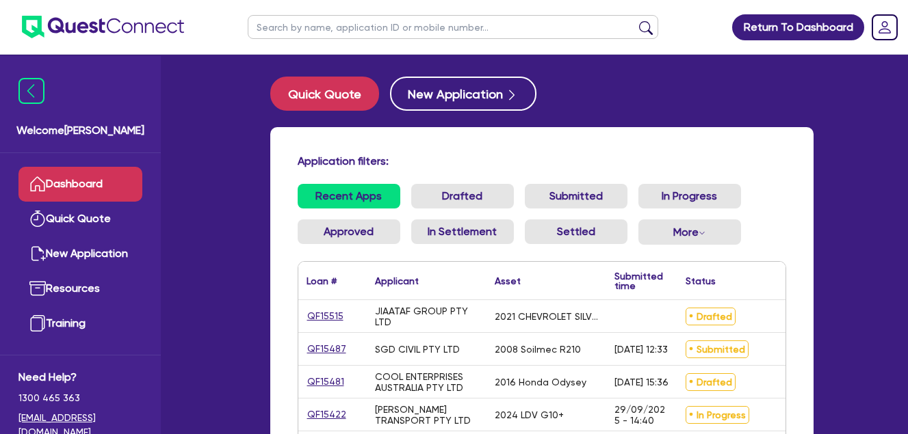
click at [588, 350] on div "2008 Soilmec R210" at bounding box center [546, 349] width 120 height 32
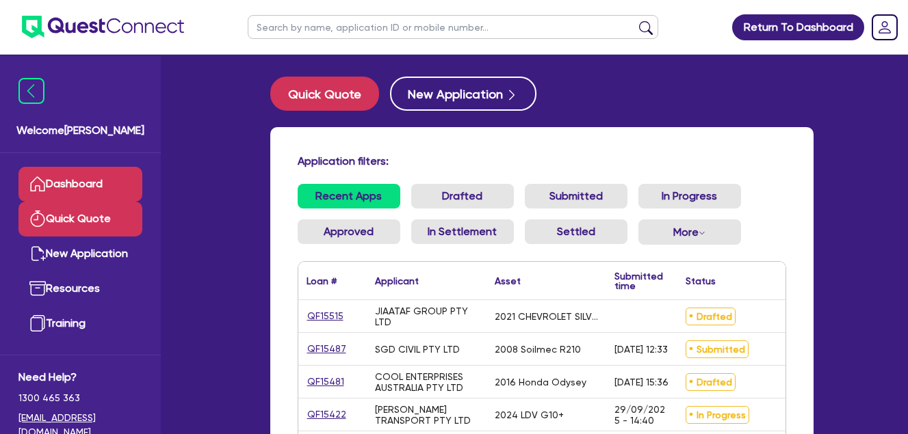
click at [90, 222] on link "Quick Quote" at bounding box center [80, 219] width 124 height 35
select select "Quest Finance - Own Book"
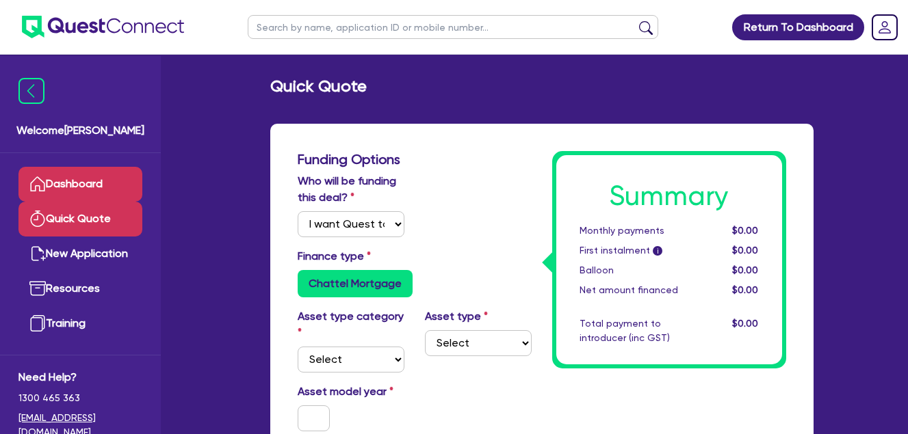
click at [75, 186] on link "Dashboard" at bounding box center [80, 184] width 124 height 35
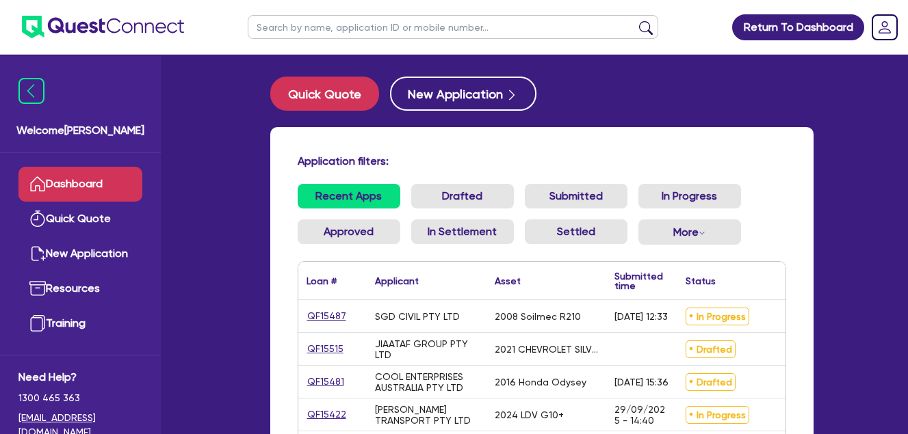
click at [762, 237] on ul "Recent Apps Drafted Submitted In Progress Approved In Settlement Settled More W…" at bounding box center [542, 220] width 488 height 72
click at [907, 175] on html "Return To Dashboard Edit Profile Logout Welcome Farhan Dashboard Quick Quote Ne…" at bounding box center [454, 307] width 908 height 614
click at [764, 224] on ul "Recent Apps Drafted Submitted In Progress Approved In Settlement Settled More W…" at bounding box center [542, 220] width 488 height 72
click at [761, 219] on ul "Recent Apps Drafted Submitted In Progress Approved In Settlement Settled More W…" at bounding box center [542, 220] width 488 height 72
click at [766, 278] on div "Status ▲" at bounding box center [737, 281] width 120 height 38
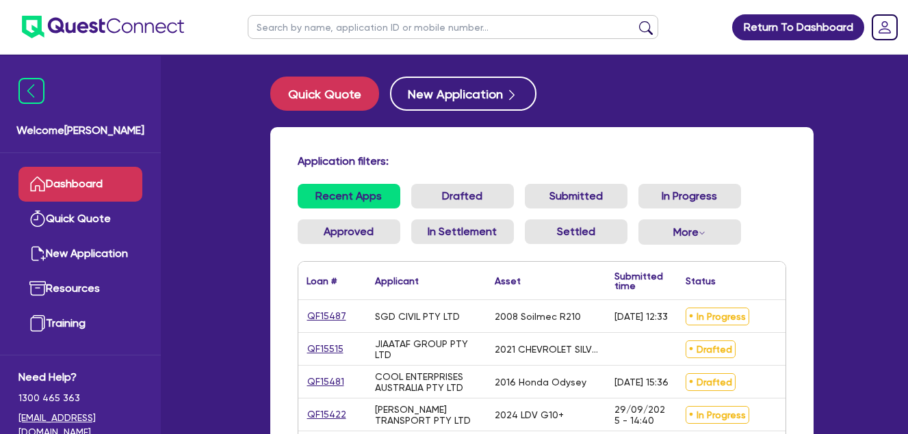
click at [792, 235] on div "Recent Apps Drafted Submitted In Progress Approved In Settlement Settled More W…" at bounding box center [541, 222] width 509 height 77
click at [765, 238] on ul "Recent Apps Drafted Submitted In Progress Approved In Settlement Settled More W…" at bounding box center [542, 220] width 488 height 72
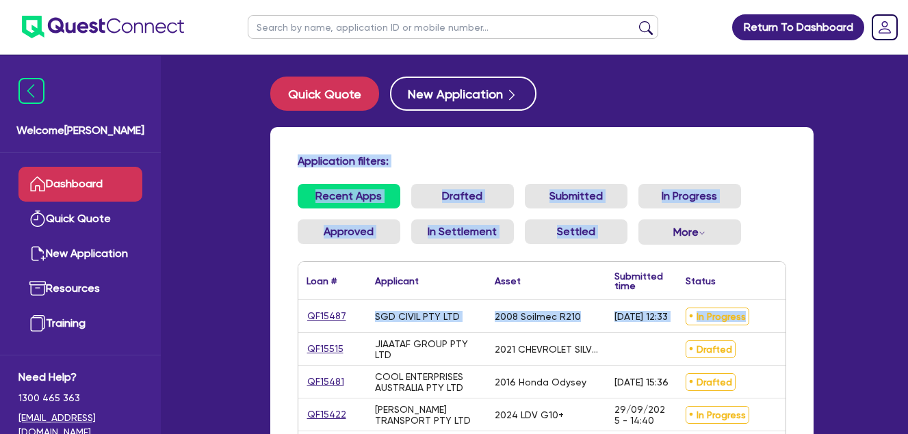
drag, startPoint x: 305, startPoint y: 155, endPoint x: 790, endPoint y: 332, distance: 516.3
click at [790, 332] on div "Application filters: Recent Apps Drafted Submitted In Progress Approved In Sett…" at bounding box center [541, 329] width 543 height 404
drag, startPoint x: 790, startPoint y: 332, endPoint x: 648, endPoint y: 161, distance: 222.4
click at [774, 168] on div "Application filters:" at bounding box center [541, 164] width 509 height 18
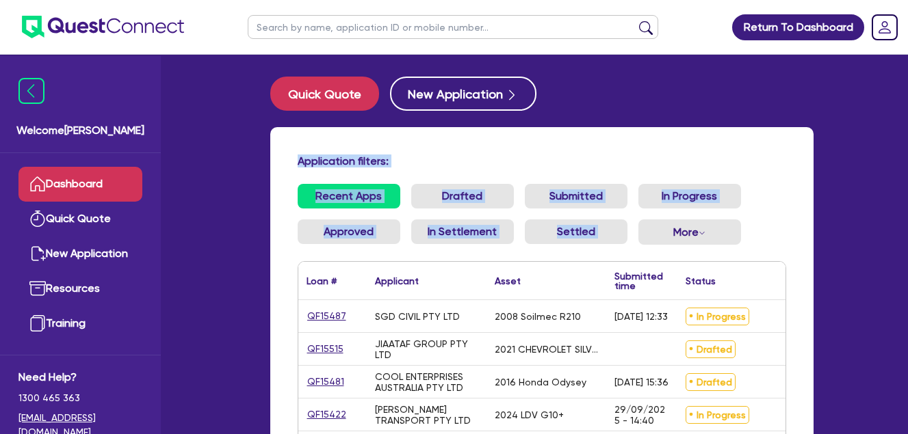
drag, startPoint x: 292, startPoint y: 160, endPoint x: 784, endPoint y: 263, distance: 502.5
click at [784, 263] on div "Application filters: Recent Apps Drafted Submitted In Progress Approved In Sett…" at bounding box center [541, 329] width 543 height 404
click at [644, 159] on h4 "Application filters:" at bounding box center [542, 161] width 488 height 13
click at [326, 149] on div "Application filters: Recent Apps Drafted Submitted In Progress Approved In Sett…" at bounding box center [541, 329] width 543 height 404
click at [298, 162] on h4 "Application filters:" at bounding box center [542, 161] width 488 height 13
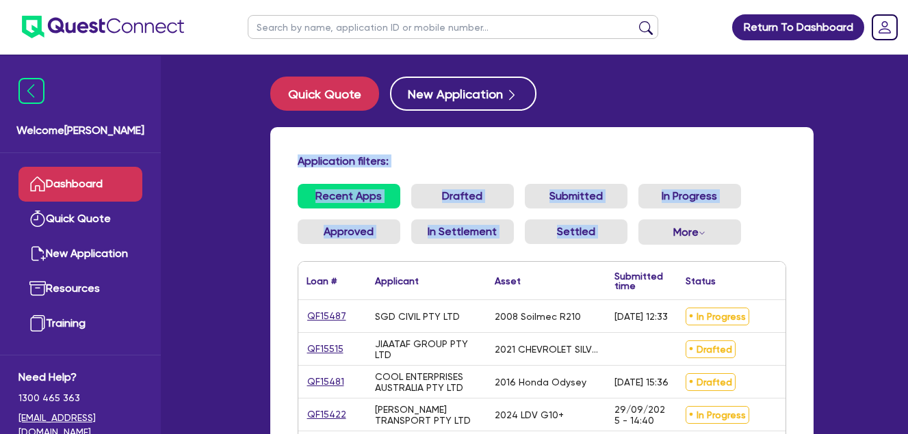
drag, startPoint x: 296, startPoint y: 161, endPoint x: 288, endPoint y: 148, distance: 14.8
click at [295, 161] on div "Application filters:" at bounding box center [541, 164] width 509 height 18
click at [289, 140] on div "Application filters: Recent Apps Drafted Submitted In Progress Approved In Sett…" at bounding box center [541, 329] width 543 height 404
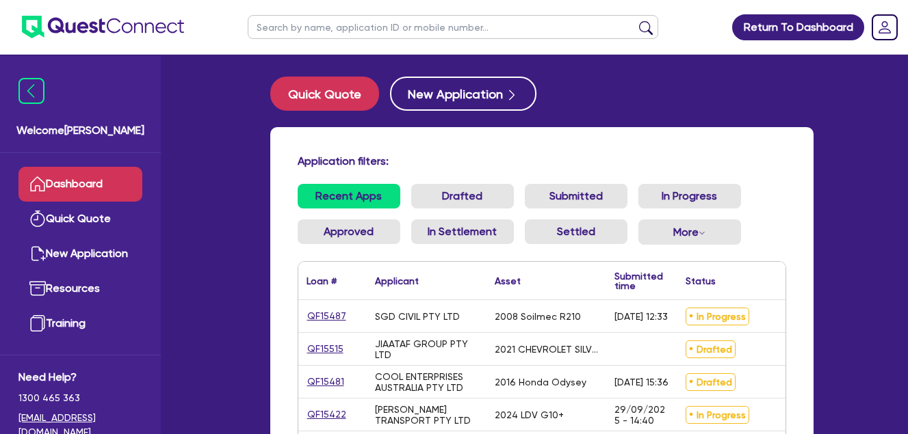
click at [333, 138] on div "Application filters: Recent Apps Drafted Submitted In Progress Approved In Sett…" at bounding box center [541, 329] width 543 height 404
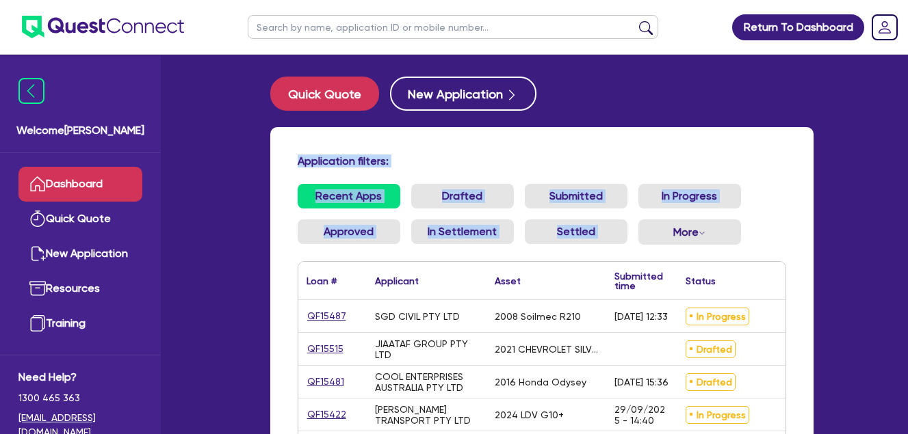
drag, startPoint x: 299, startPoint y: 157, endPoint x: 769, endPoint y: 243, distance: 477.6
click at [770, 242] on div "Application filters: Recent Apps Drafted Submitted In Progress Approved In Sett…" at bounding box center [541, 329] width 543 height 404
click at [589, 143] on div "Application filters: Recent Apps Drafted Submitted In Progress Approved In Sett…" at bounding box center [541, 329] width 543 height 404
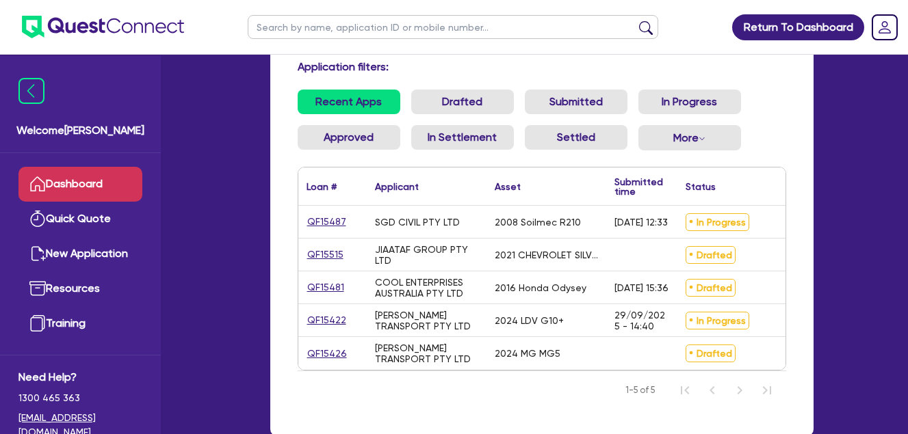
scroll to position [123, 0]
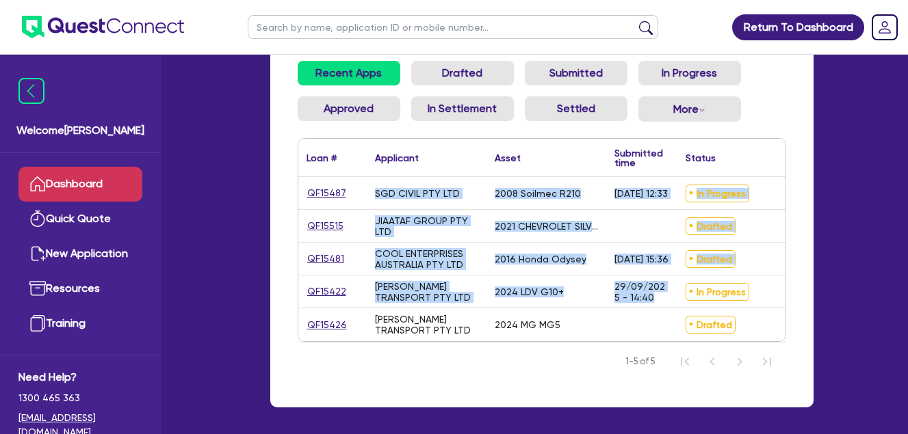
drag, startPoint x: 655, startPoint y: 300, endPoint x: 300, endPoint y: 198, distance: 368.5
click at [300, 198] on div "QF15487 SGD CIVIL PTY LTD 2008 Soilmec R210 [DATE] 12:33 In Progress $125,000.0…" at bounding box center [619, 259] width 642 height 164
click at [463, 235] on div "JIAATAF GROUP PTY LTD" at bounding box center [426, 226] width 103 height 22
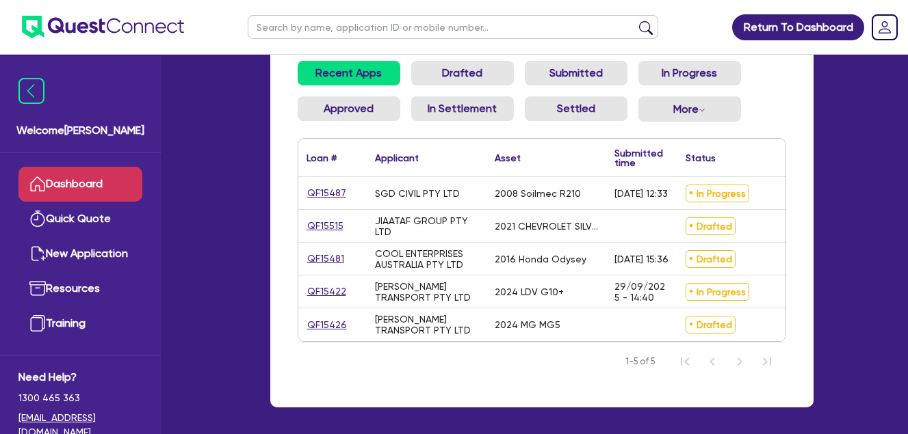
click at [741, 155] on div "Status ▲" at bounding box center [737, 158] width 120 height 38
drag, startPoint x: 303, startPoint y: 155, endPoint x: 731, endPoint y: 177, distance: 428.7
click at [732, 176] on div "Loan # ▲ Applicant ▲ Asset Submitted time ▲ Status ▲ Amount financed Actions" at bounding box center [619, 158] width 642 height 38
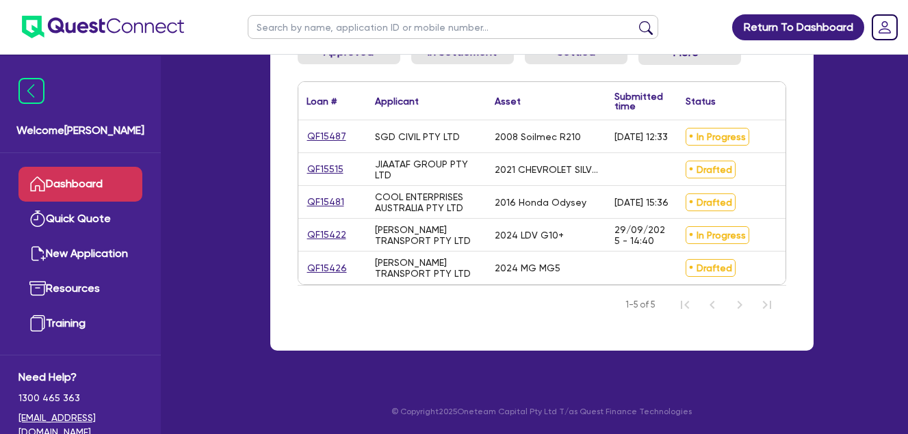
scroll to position [133, 0]
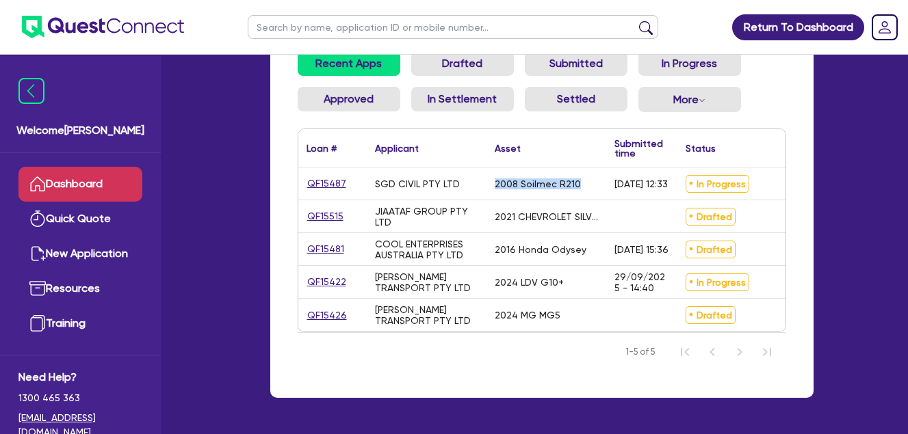
drag, startPoint x: 579, startPoint y: 181, endPoint x: 488, endPoint y: 193, distance: 91.0
click at [488, 193] on div "2008 Soilmec R210" at bounding box center [546, 184] width 120 height 32
drag, startPoint x: 488, startPoint y: 193, endPoint x: 533, endPoint y: 192, distance: 44.5
click at [533, 192] on div "2008 Soilmec R210" at bounding box center [546, 184] width 120 height 32
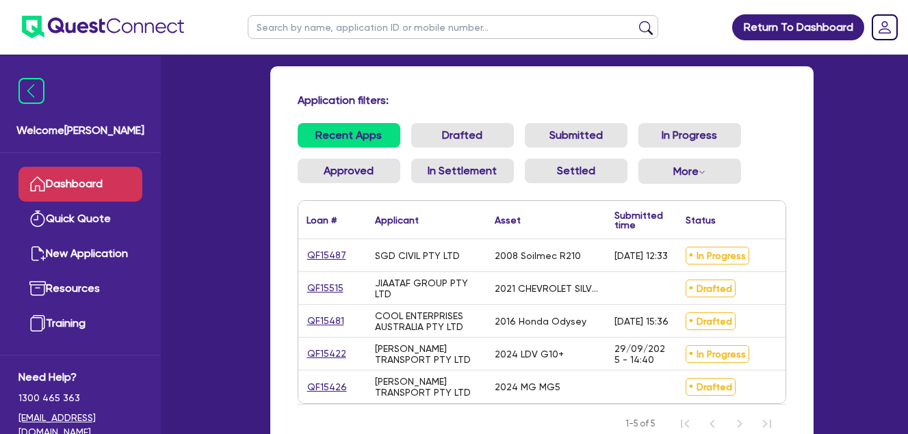
scroll to position [51, 0]
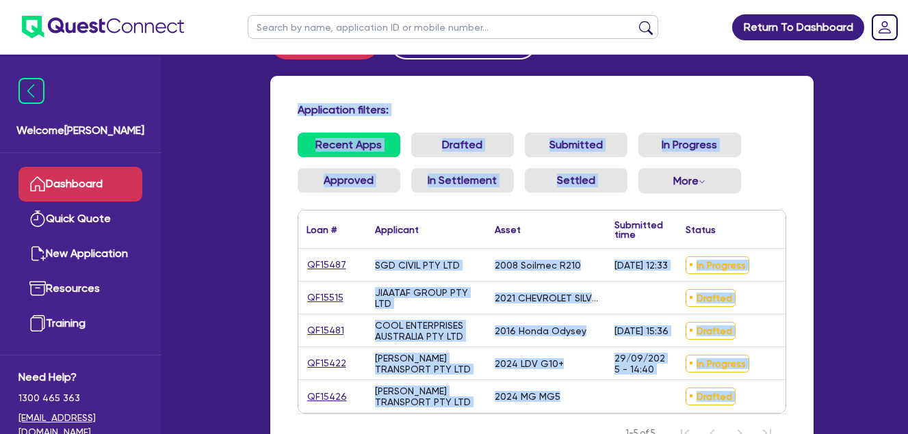
drag, startPoint x: 549, startPoint y: 123, endPoint x: 779, endPoint y: 415, distance: 371.1
click at [779, 415] on div "Application filters: Recent Apps Drafted Submitted In Progress Approved In Sett…" at bounding box center [541, 278] width 543 height 404
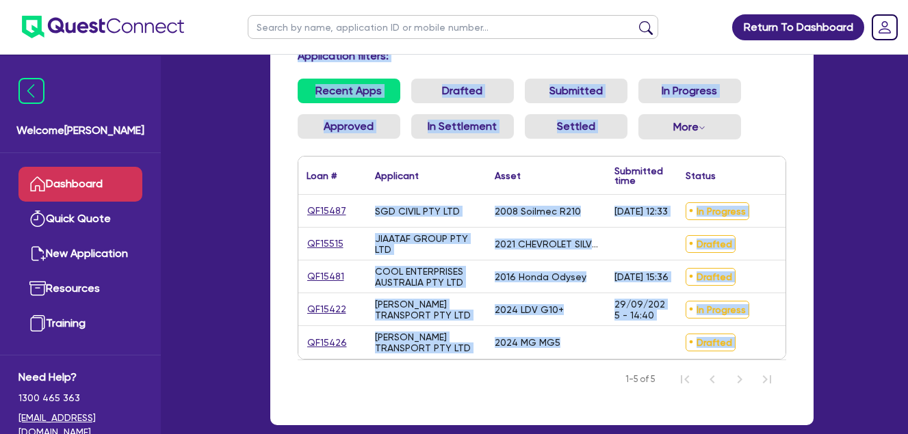
scroll to position [140, 0]
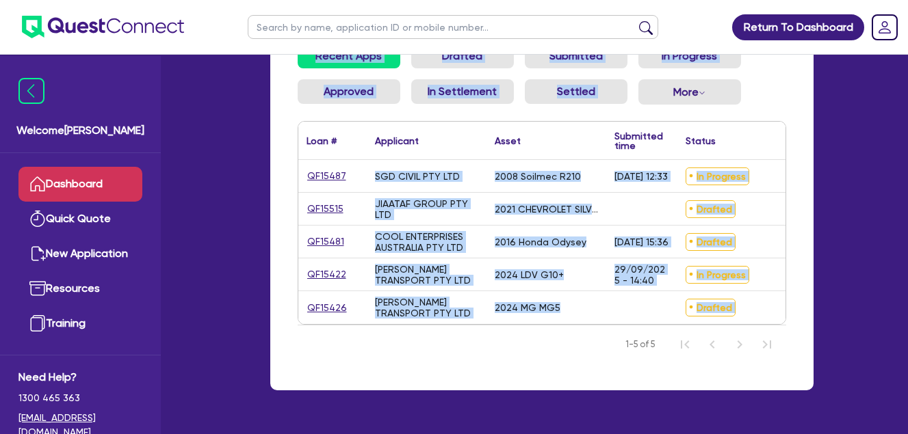
click at [796, 185] on div "Application filters: Recent Apps Drafted Submitted In Progress Approved In Sett…" at bounding box center [541, 189] width 543 height 404
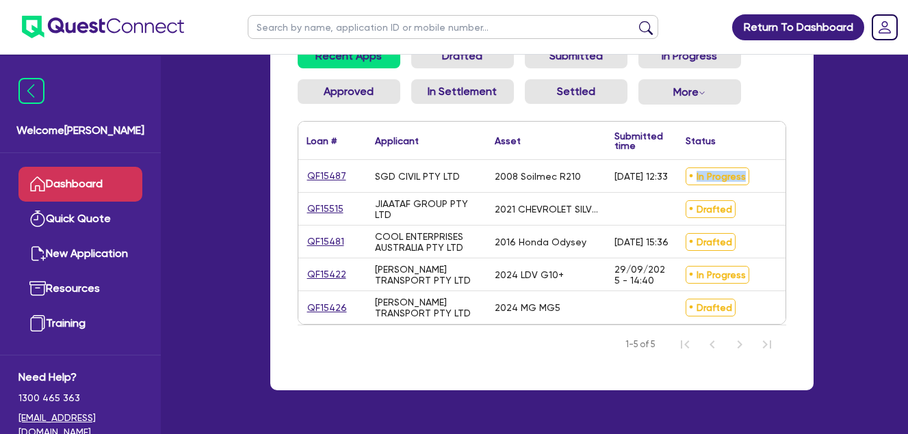
drag, startPoint x: 741, startPoint y: 176, endPoint x: 683, endPoint y: 177, distance: 58.8
click at [683, 177] on div "In Progress" at bounding box center [737, 176] width 120 height 32
click at [796, 172] on div "Application filters: Recent Apps Drafted Submitted In Progress Approved In Sett…" at bounding box center [541, 189] width 543 height 404
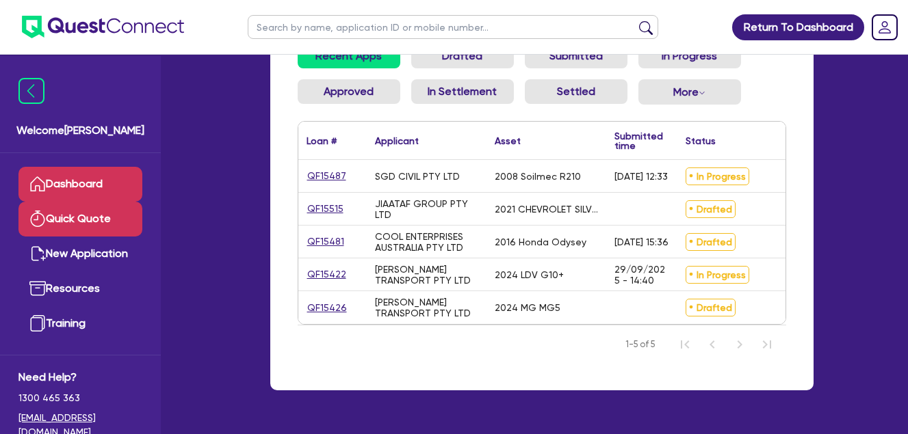
click at [90, 206] on link "Quick Quote" at bounding box center [80, 219] width 124 height 35
select select "Quest Finance - Own Book"
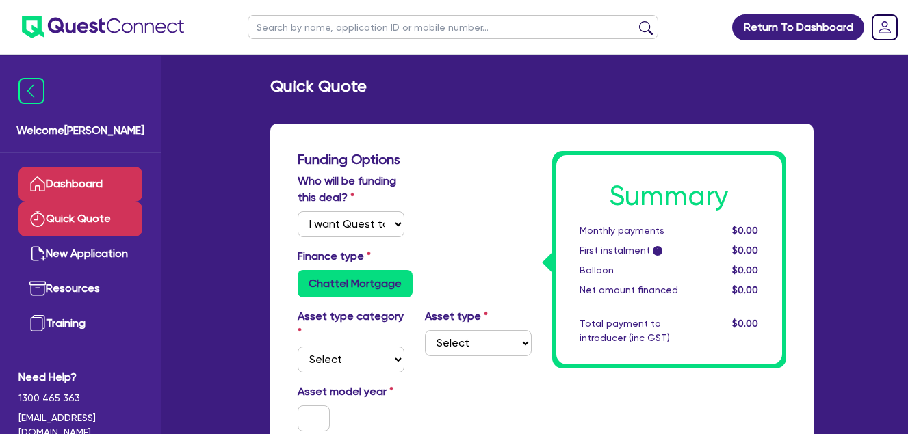
click at [86, 184] on link "Dashboard" at bounding box center [80, 184] width 124 height 35
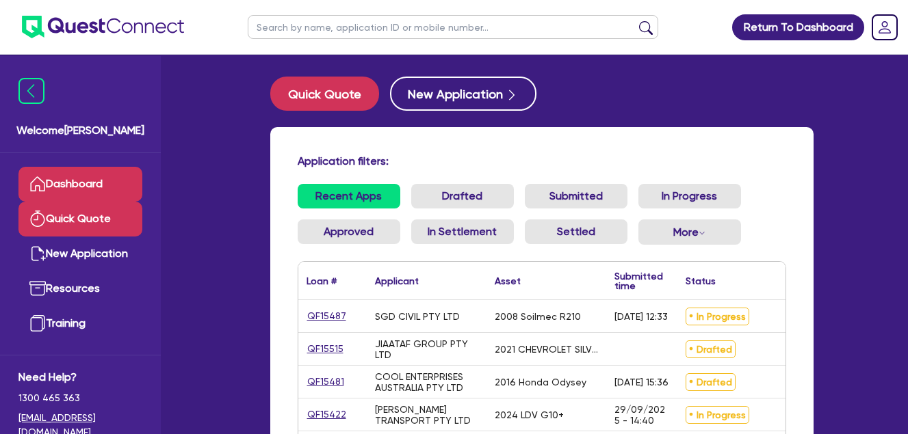
click at [70, 228] on link "Quick Quote" at bounding box center [80, 219] width 124 height 35
select select "Quest Finance - Own Book"
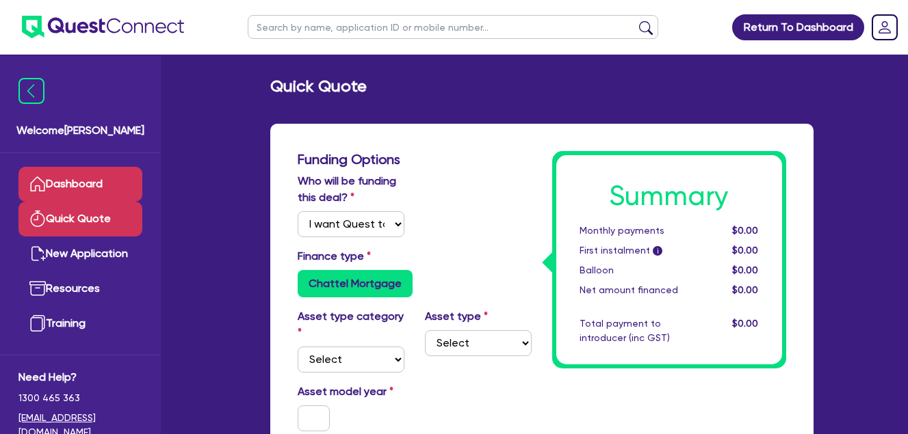
click at [92, 189] on link "Dashboard" at bounding box center [80, 184] width 124 height 35
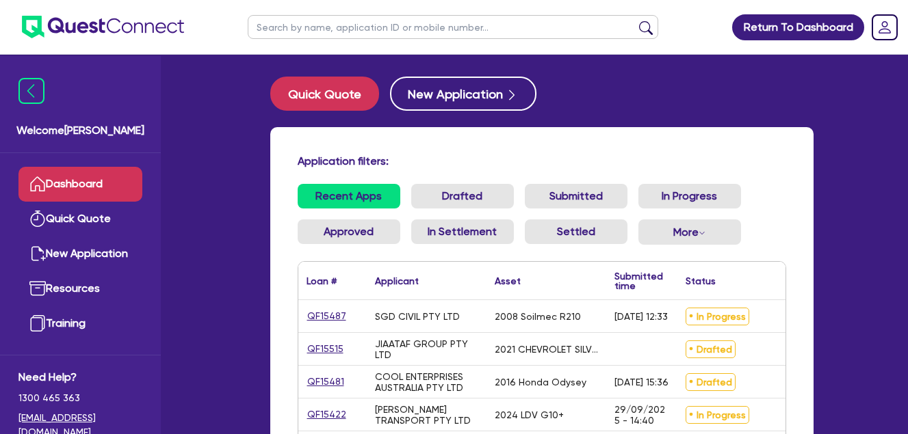
click at [792, 189] on div "Recent Apps Drafted Submitted In Progress Approved In Settlement Settled More W…" at bounding box center [541, 222] width 509 height 77
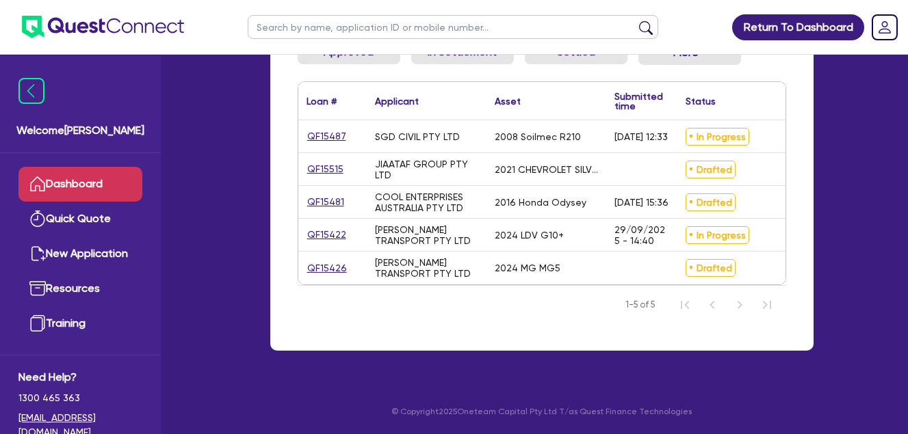
scroll to position [40, 0]
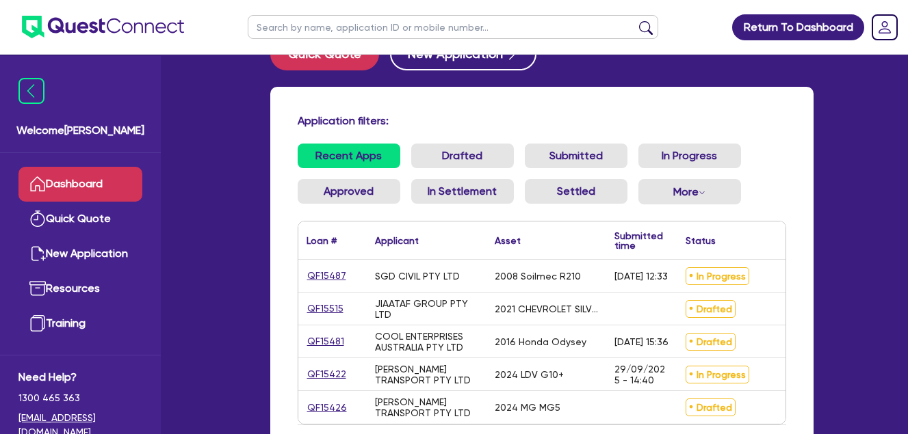
click at [778, 154] on ul "Recent Apps Drafted Submitted In Progress Approved In Settlement Settled More W…" at bounding box center [542, 180] width 488 height 72
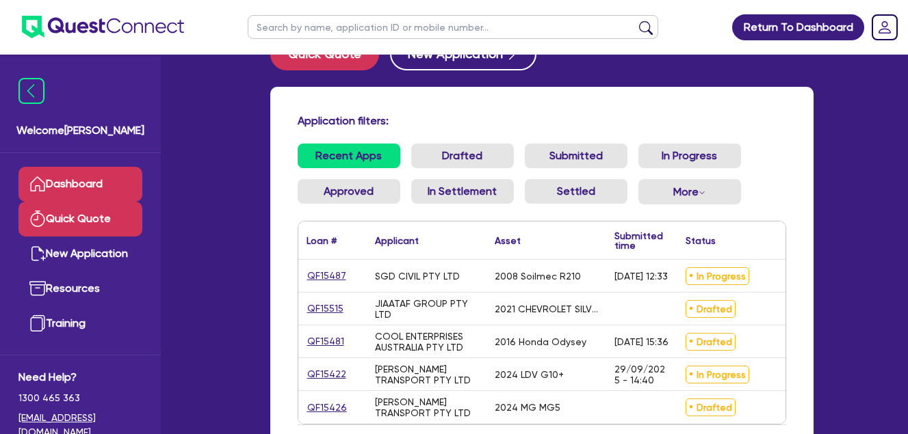
click at [55, 231] on link "Quick Quote" at bounding box center [80, 219] width 124 height 35
select select "Quest Finance - Own Book"
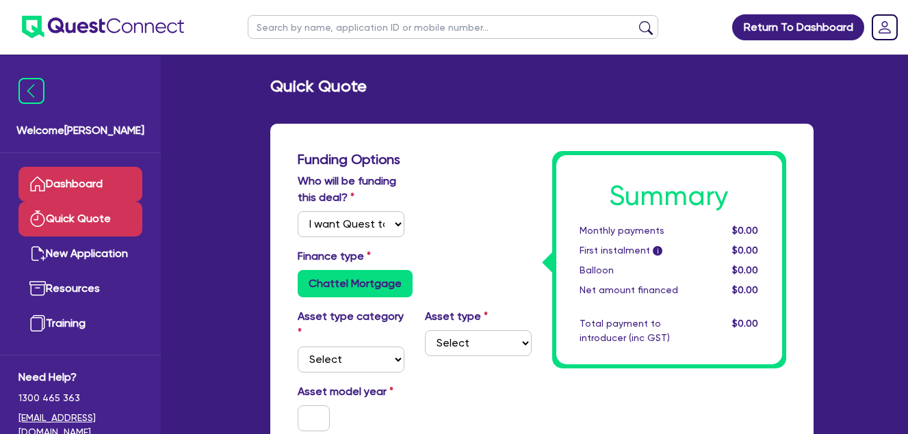
click at [71, 179] on link "Dashboard" at bounding box center [80, 184] width 124 height 35
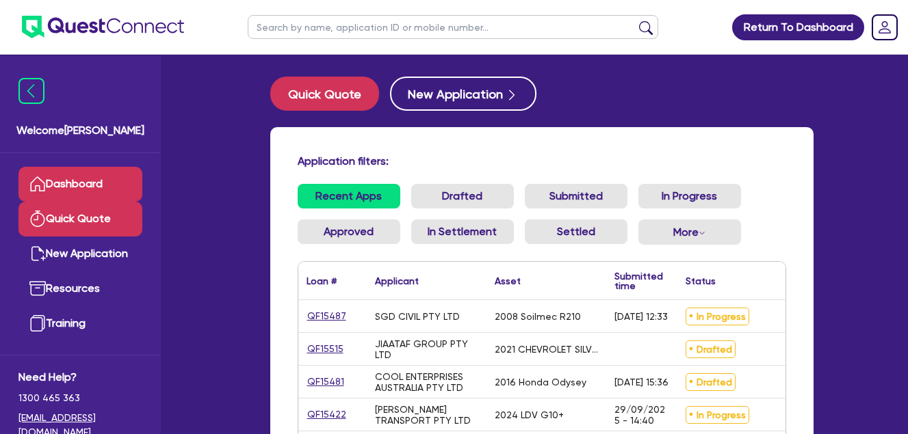
click at [77, 215] on link "Quick Quote" at bounding box center [80, 219] width 124 height 35
select select "Quest Finance - Own Book"
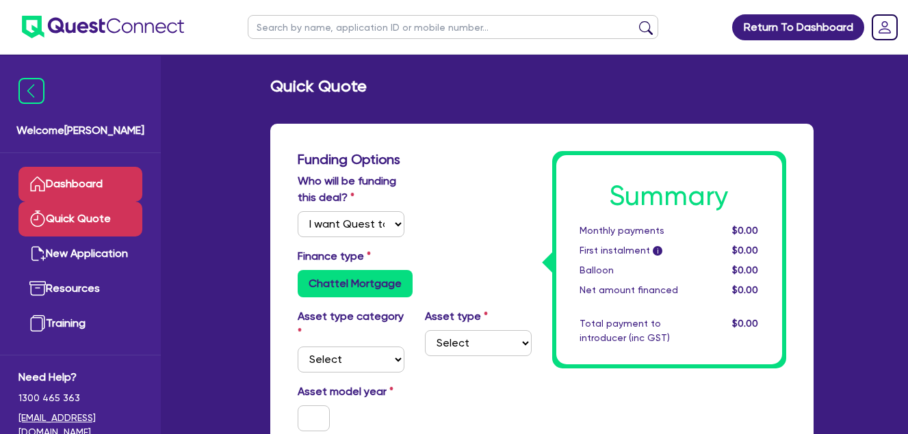
click at [82, 177] on link "Dashboard" at bounding box center [80, 184] width 124 height 35
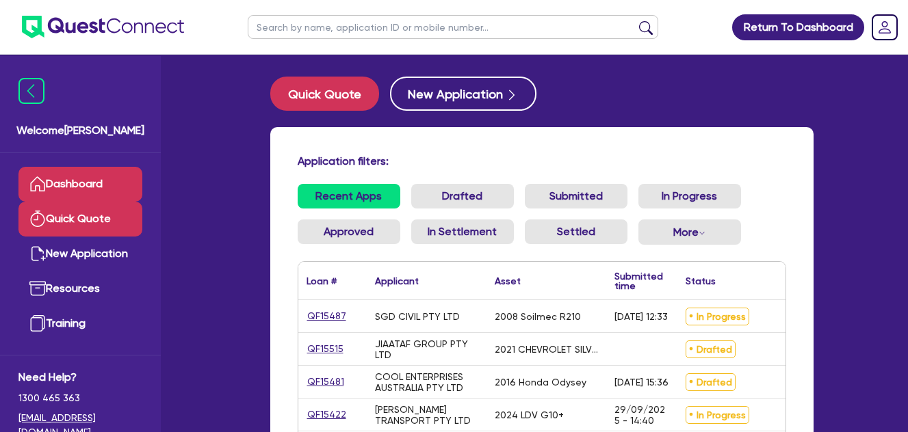
click at [80, 235] on link "Quick Quote" at bounding box center [80, 219] width 124 height 35
select select "Quest Finance - Own Book"
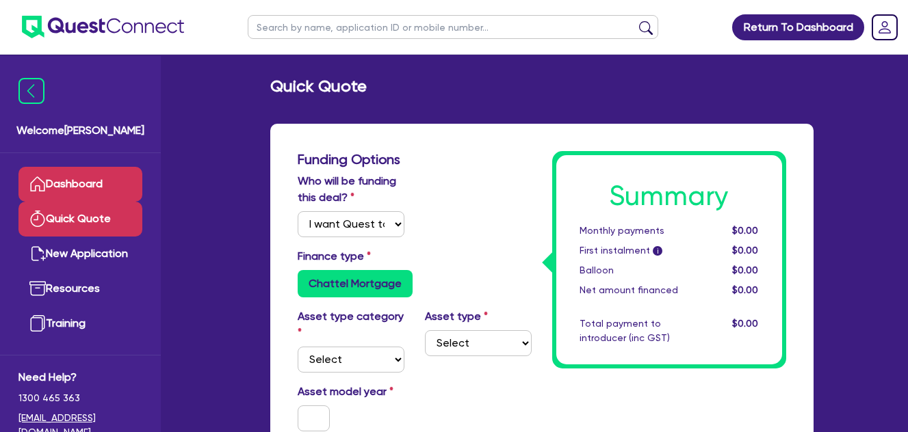
click at [81, 174] on link "Dashboard" at bounding box center [80, 184] width 124 height 35
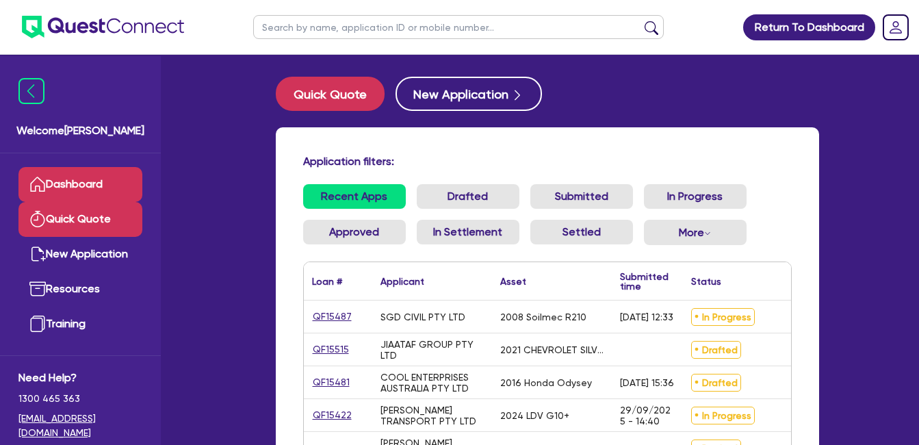
click at [96, 217] on link "Quick Quote" at bounding box center [80, 219] width 124 height 35
select select "Quest Finance - Own Book"
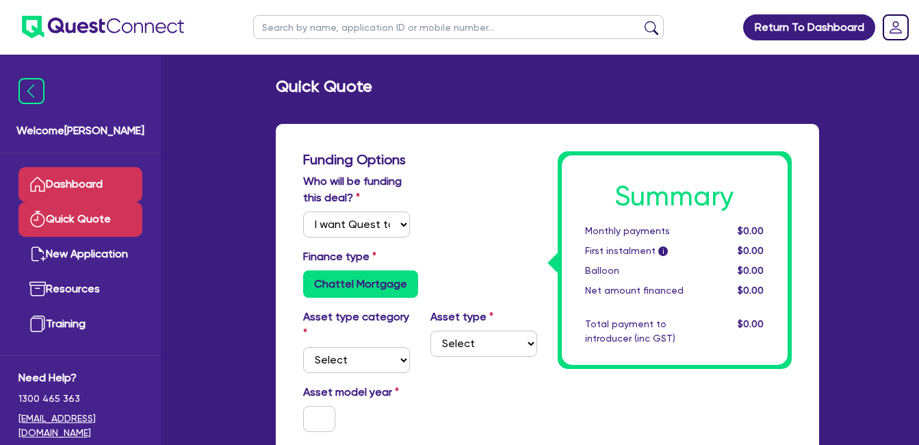
click at [92, 182] on link "Dashboard" at bounding box center [80, 184] width 124 height 35
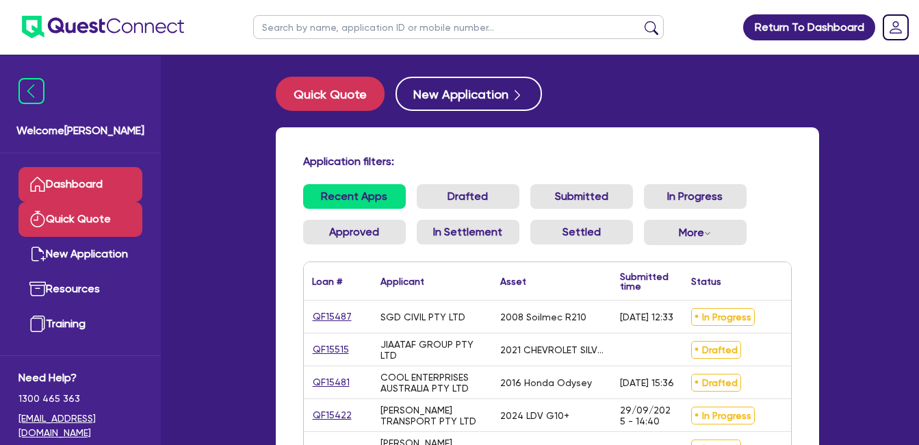
click at [66, 213] on link "Quick Quote" at bounding box center [80, 219] width 124 height 35
select select "Quest Finance - Own Book"
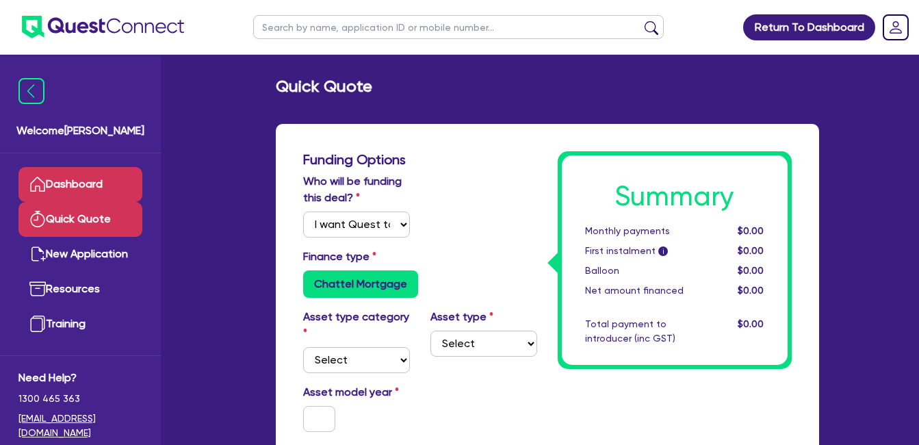
click at [68, 192] on link "Dashboard" at bounding box center [80, 184] width 124 height 35
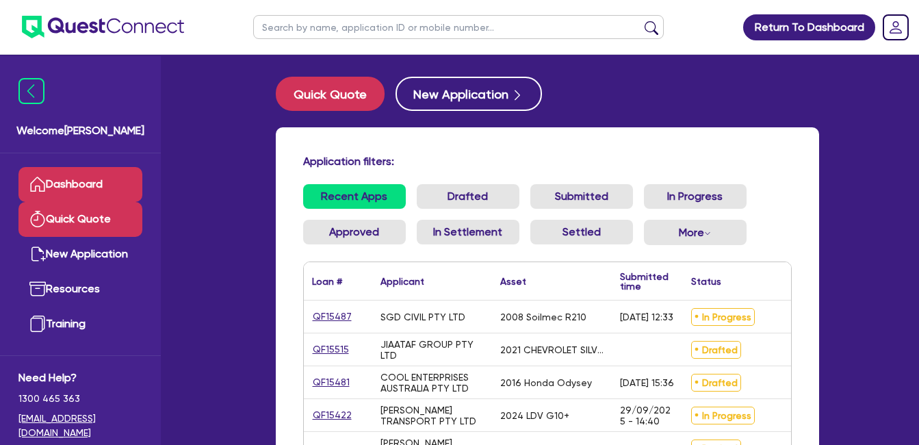
click at [85, 223] on link "Quick Quote" at bounding box center [80, 219] width 124 height 35
select select "Quest Finance - Own Book"
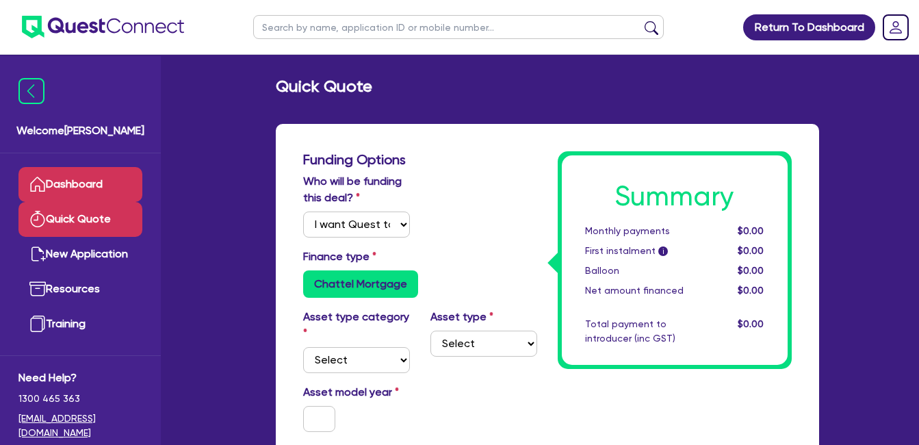
click at [74, 174] on link "Dashboard" at bounding box center [80, 184] width 124 height 35
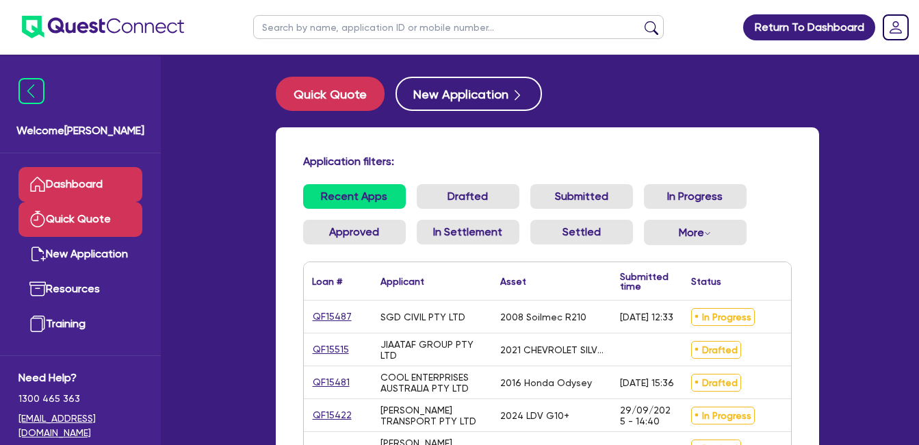
click at [83, 220] on link "Quick Quote" at bounding box center [80, 219] width 124 height 35
select select "Quest Finance - Own Book"
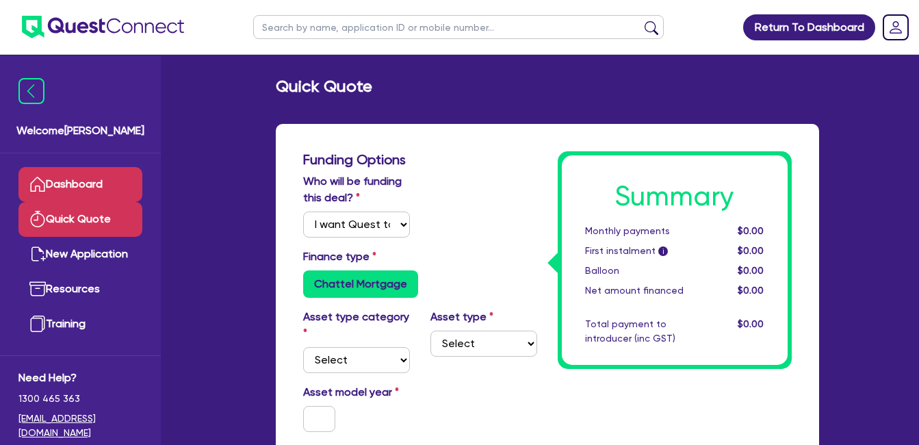
click at [76, 173] on link "Dashboard" at bounding box center [80, 184] width 124 height 35
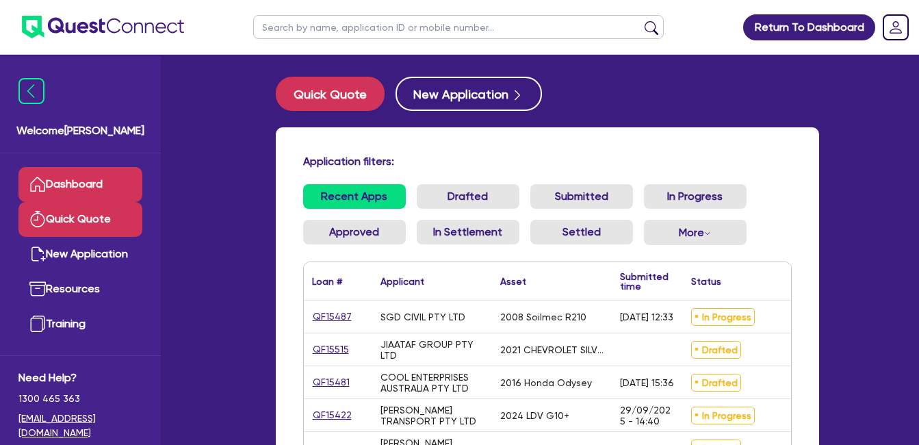
click at [58, 231] on link "Quick Quote" at bounding box center [80, 219] width 124 height 35
select select "Quest Finance - Own Book"
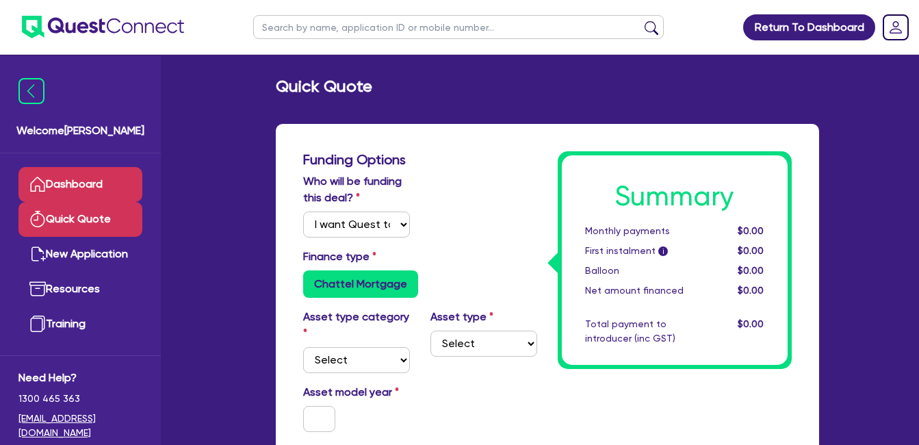
click at [98, 184] on link "Dashboard" at bounding box center [80, 184] width 124 height 35
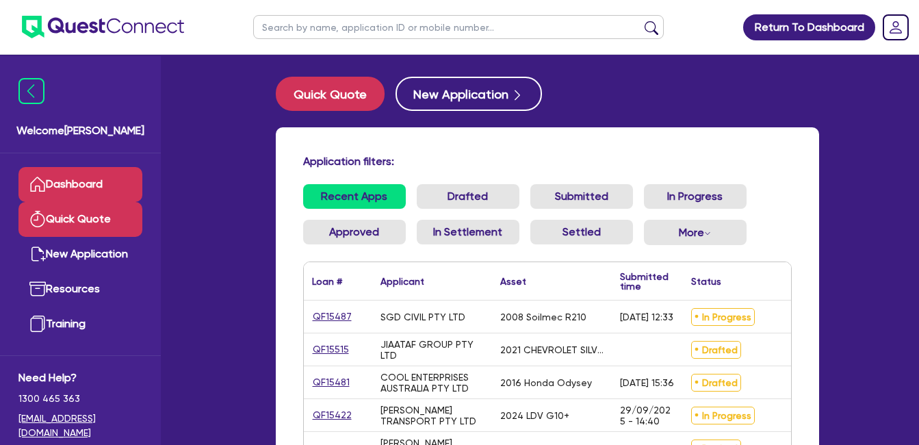
click at [73, 217] on link "Quick Quote" at bounding box center [80, 219] width 124 height 35
select select "Quest Finance - Own Book"
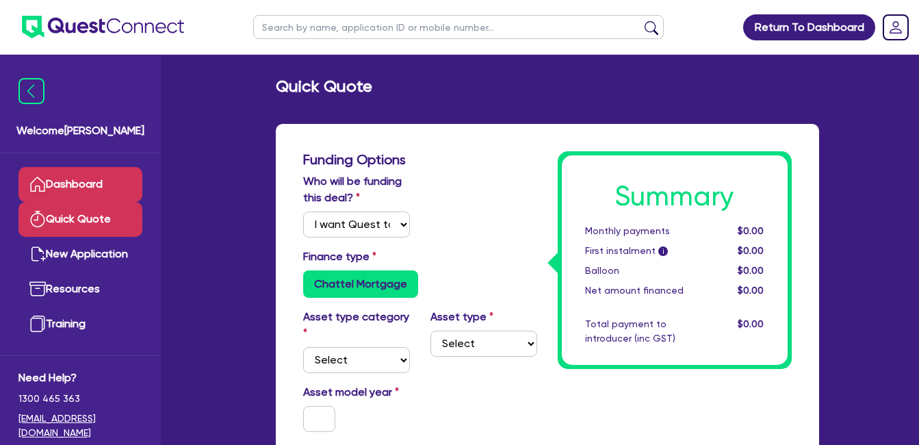
click at [88, 176] on link "Dashboard" at bounding box center [80, 184] width 124 height 35
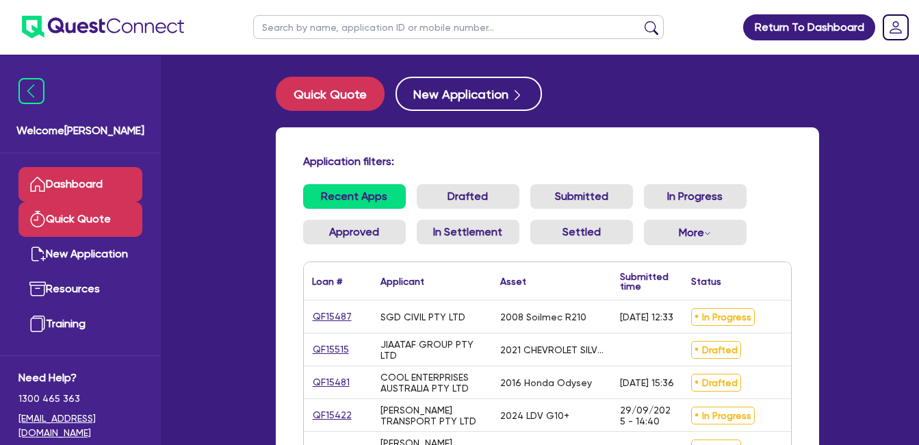
click at [83, 220] on link "Quick Quote" at bounding box center [80, 219] width 124 height 35
select select "Quest Finance - Own Book"
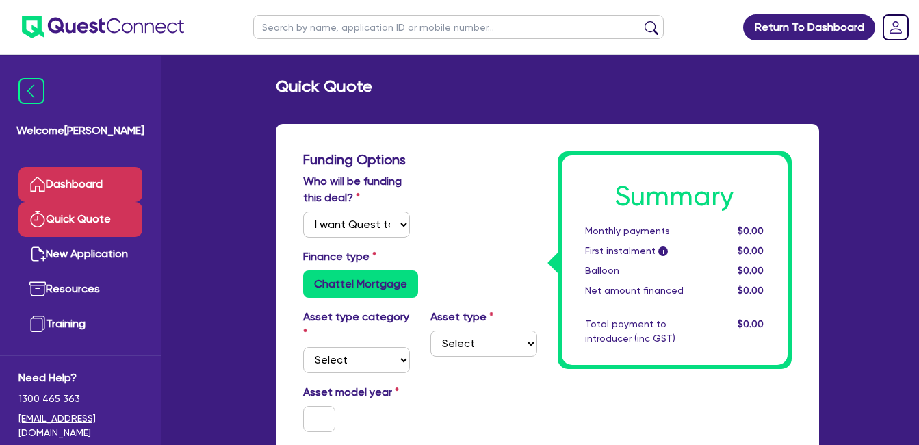
click at [85, 180] on link "Dashboard" at bounding box center [80, 184] width 124 height 35
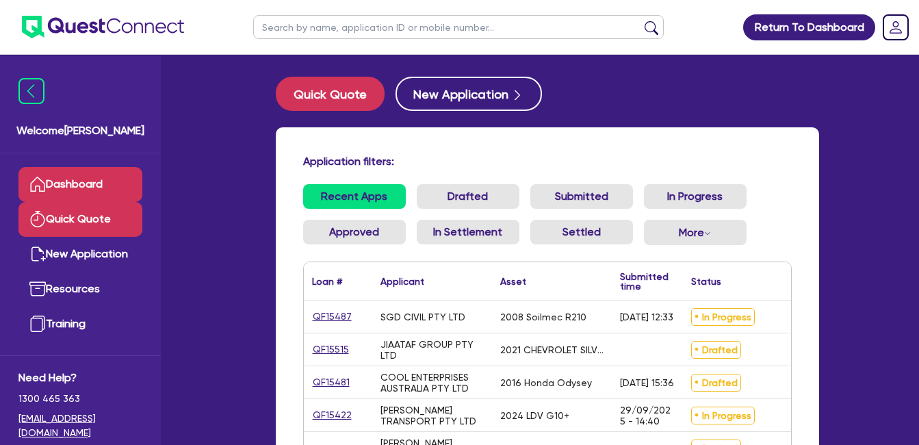
click at [86, 222] on link "Quick Quote" at bounding box center [80, 219] width 124 height 35
select select "Quest Finance - Own Book"
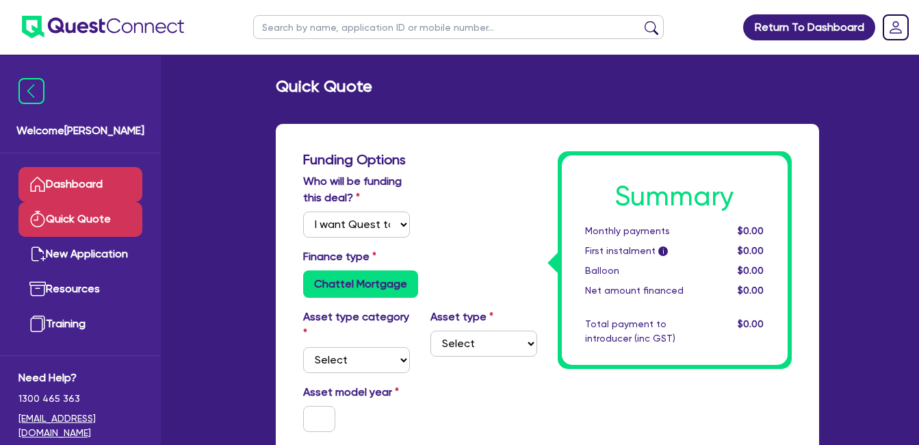
click at [77, 185] on link "Dashboard" at bounding box center [80, 184] width 124 height 35
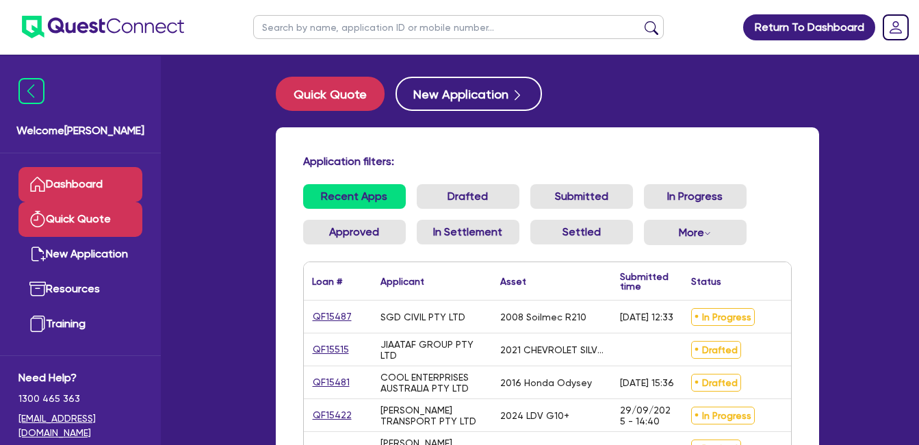
click at [88, 221] on link "Quick Quote" at bounding box center [80, 219] width 124 height 35
select select "Quest Finance - Own Book"
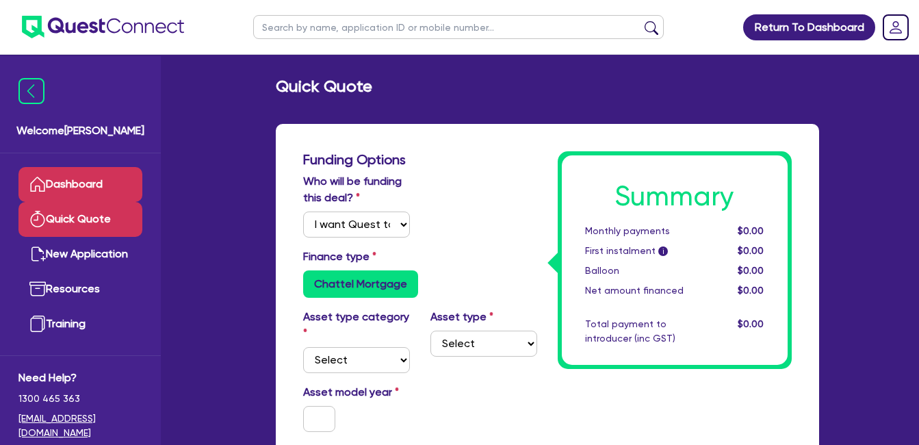
click at [103, 175] on link "Dashboard" at bounding box center [80, 184] width 124 height 35
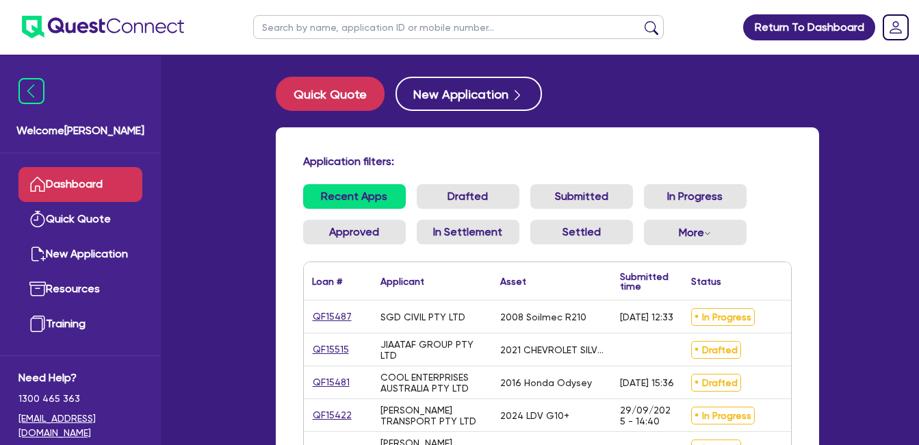
click at [81, 177] on link "Dashboard" at bounding box center [80, 184] width 124 height 35
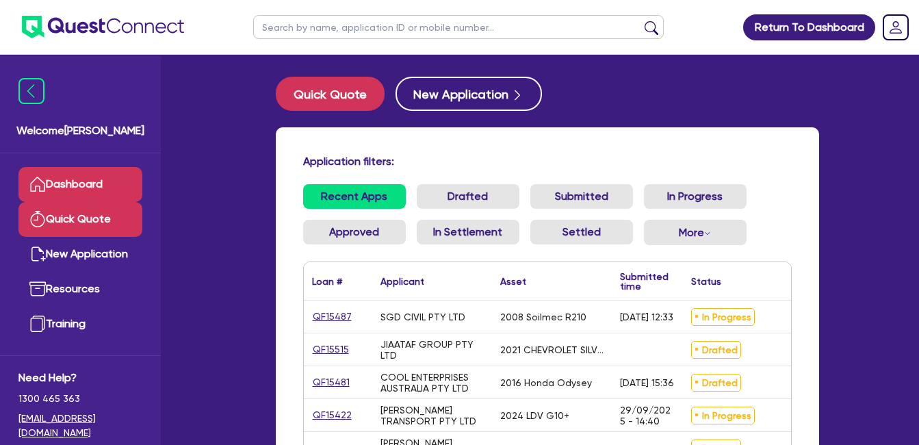
click at [94, 231] on link "Quick Quote" at bounding box center [80, 219] width 124 height 35
select select "Quest Finance - Own Book"
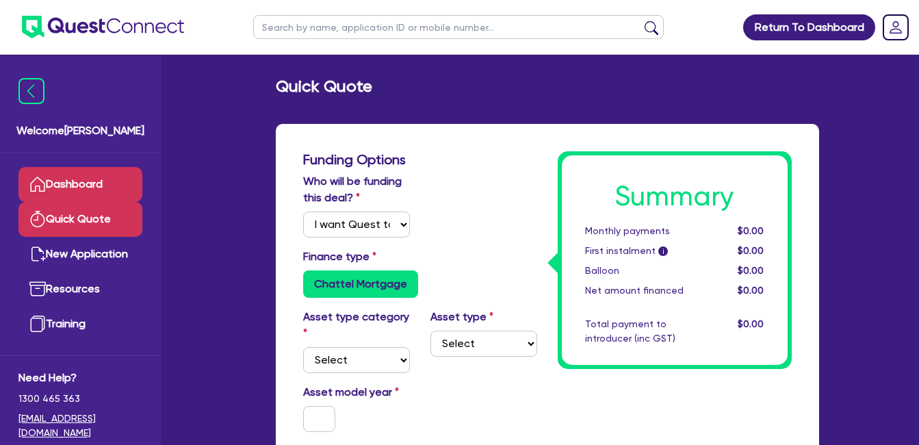
click at [91, 185] on link "Dashboard" at bounding box center [80, 184] width 124 height 35
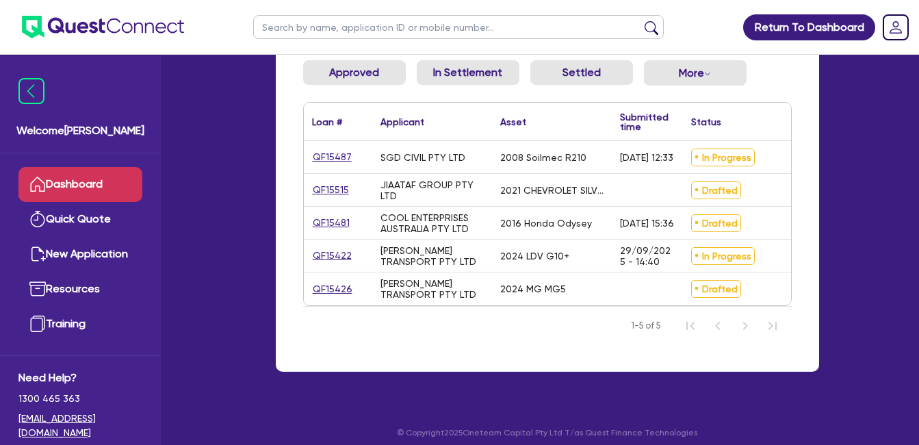
scroll to position [180, 0]
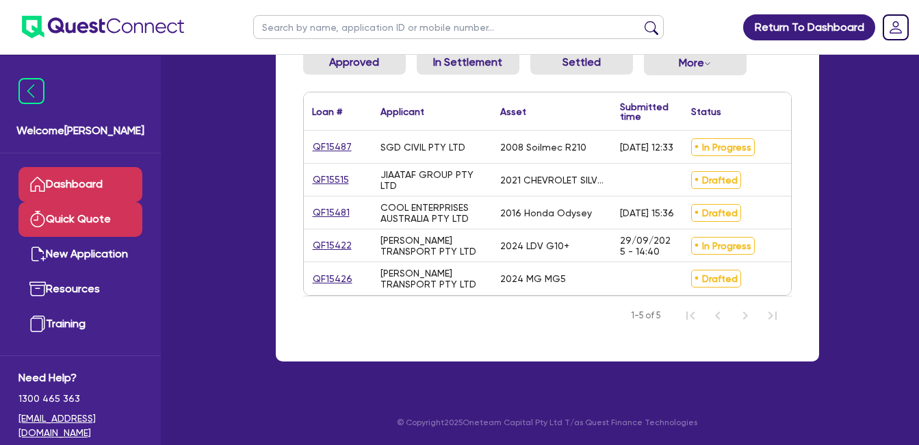
click at [64, 224] on link "Quick Quote" at bounding box center [80, 219] width 124 height 35
select select "Quest Finance - Own Book"
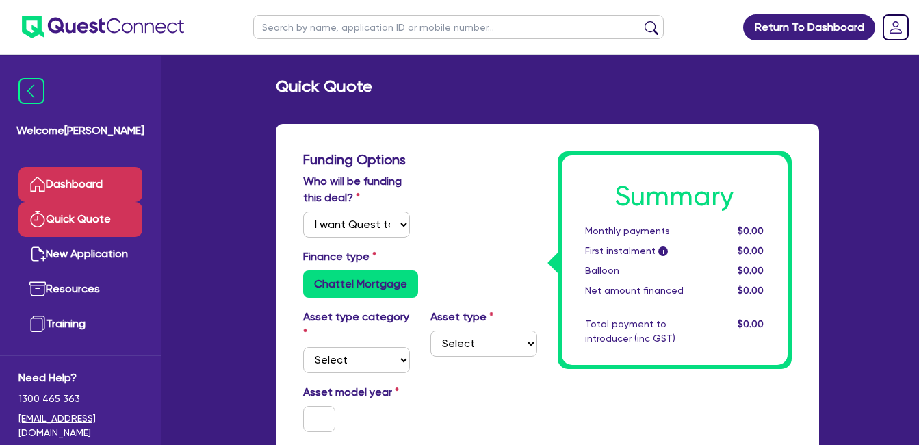
click at [90, 177] on link "Dashboard" at bounding box center [80, 184] width 124 height 35
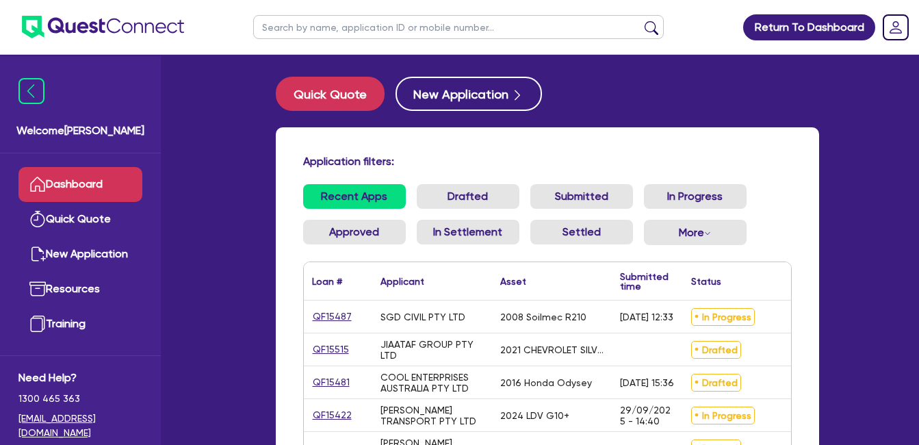
click at [802, 171] on div "Application filters: Recent Apps Drafted Submitted In Progress Approved In Sett…" at bounding box center [547, 329] width 543 height 404
click at [796, 205] on div "Recent Apps Drafted Submitted In Progress Approved In Settlement Settled More W…" at bounding box center [547, 222] width 509 height 77
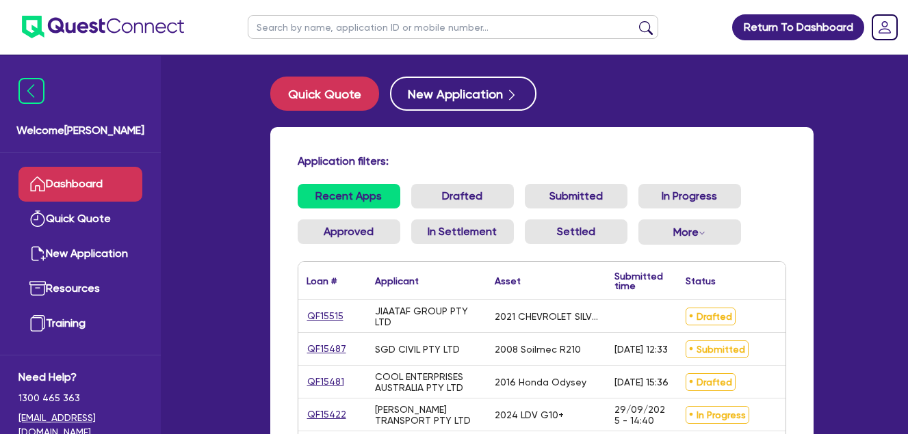
scroll to position [190, 0]
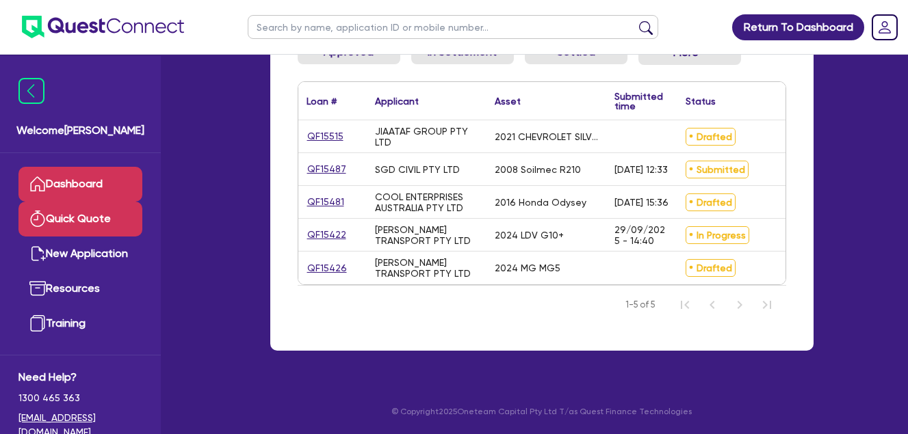
click at [90, 216] on link "Quick Quote" at bounding box center [80, 219] width 124 height 35
select select "Quest Finance - Own Book"
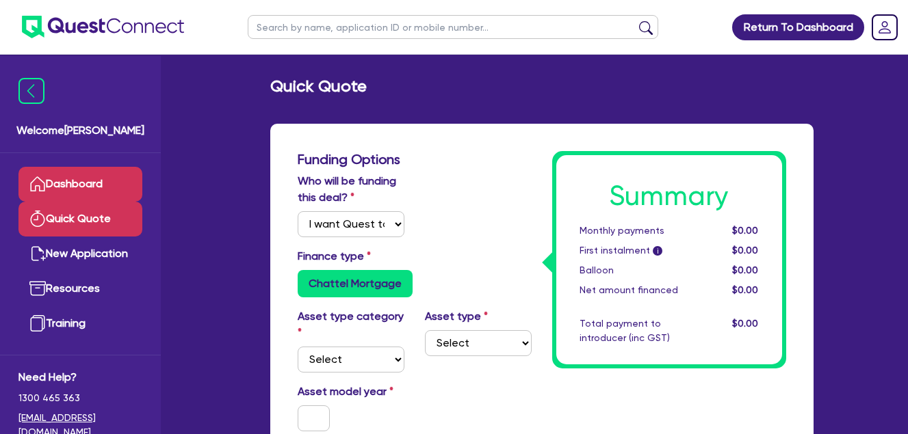
click at [95, 183] on link "Dashboard" at bounding box center [80, 184] width 124 height 35
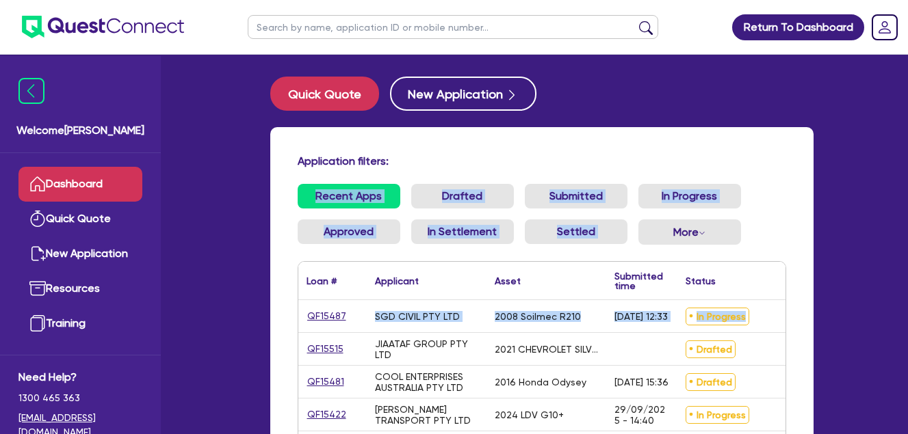
drag, startPoint x: 770, startPoint y: 315, endPoint x: 279, endPoint y: 208, distance: 502.7
click at [279, 208] on div "Application filters: Recent Apps Drafted Submitted In Progress Approved In Sett…" at bounding box center [541, 329] width 543 height 404
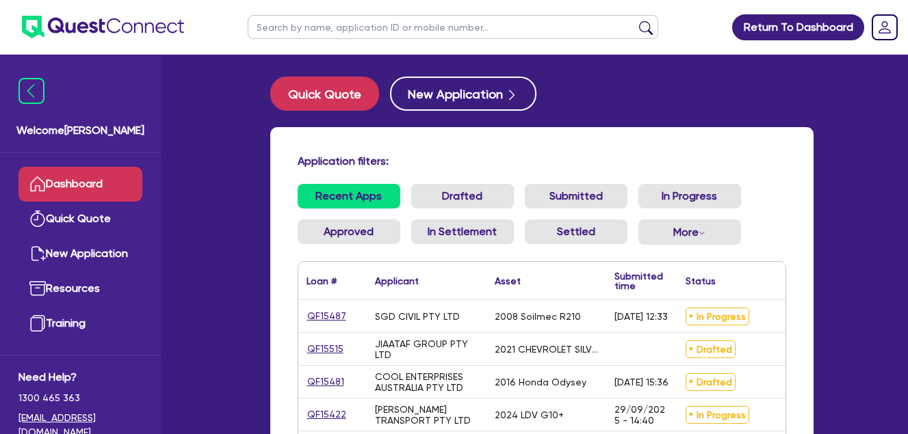
drag, startPoint x: 279, startPoint y: 208, endPoint x: 498, endPoint y: 156, distance: 225.0
click at [497, 156] on h4 "Application filters:" at bounding box center [542, 161] width 488 height 13
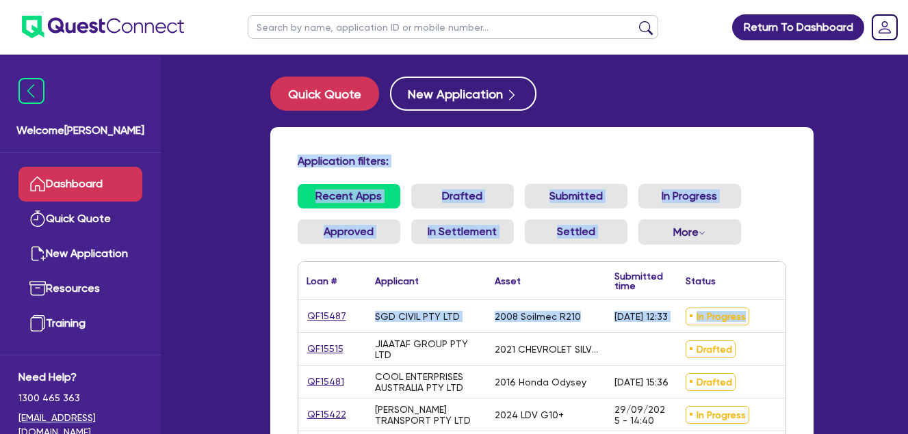
drag, startPoint x: 283, startPoint y: 141, endPoint x: 784, endPoint y: 320, distance: 531.8
click at [784, 320] on div "Application filters: Recent Apps Drafted Submitted In Progress Approved In Sett…" at bounding box center [541, 329] width 543 height 404
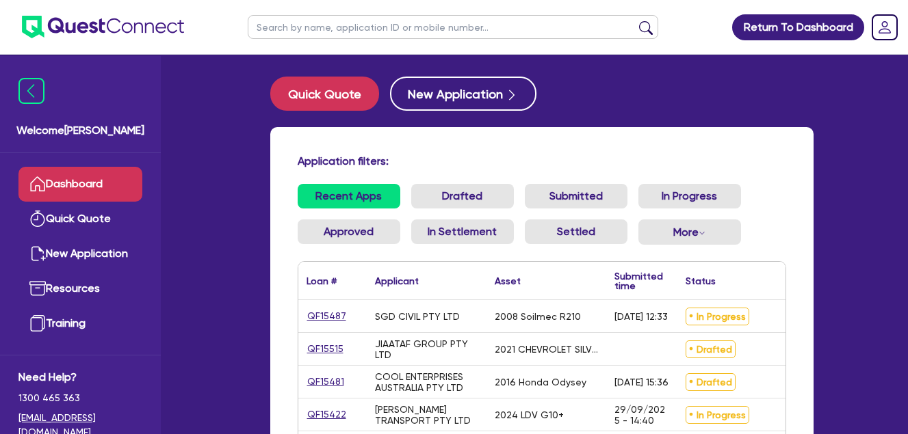
drag, startPoint x: 784, startPoint y: 320, endPoint x: 798, endPoint y: 325, distance: 15.1
click at [798, 326] on div "Application filters: Recent Apps Drafted Submitted In Progress Approved In Sett…" at bounding box center [541, 329] width 543 height 404
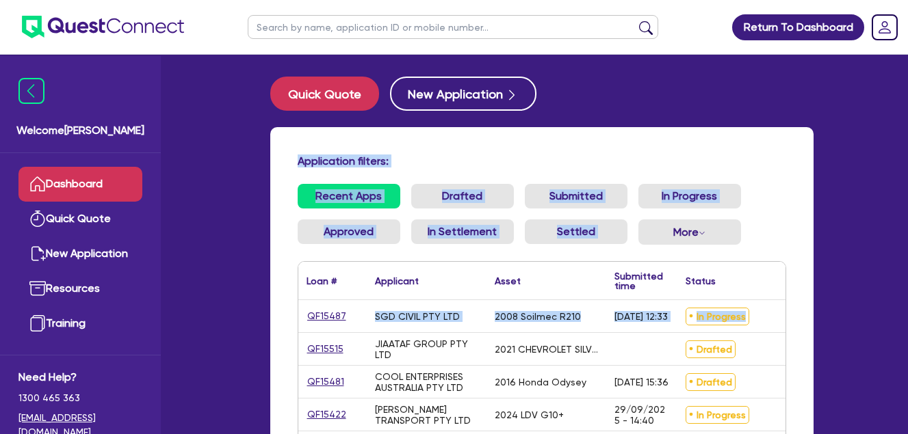
drag, startPoint x: 798, startPoint y: 321, endPoint x: 273, endPoint y: 150, distance: 552.2
click at [273, 150] on div "Application filters: Recent Apps Drafted Submitted In Progress Approved In Sett…" at bounding box center [541, 329] width 543 height 404
drag, startPoint x: 273, startPoint y: 150, endPoint x: 443, endPoint y: 150, distance: 170.3
click at [443, 150] on div "Application filters: Recent Apps Drafted Submitted In Progress Approved In Sett…" at bounding box center [541, 329] width 543 height 404
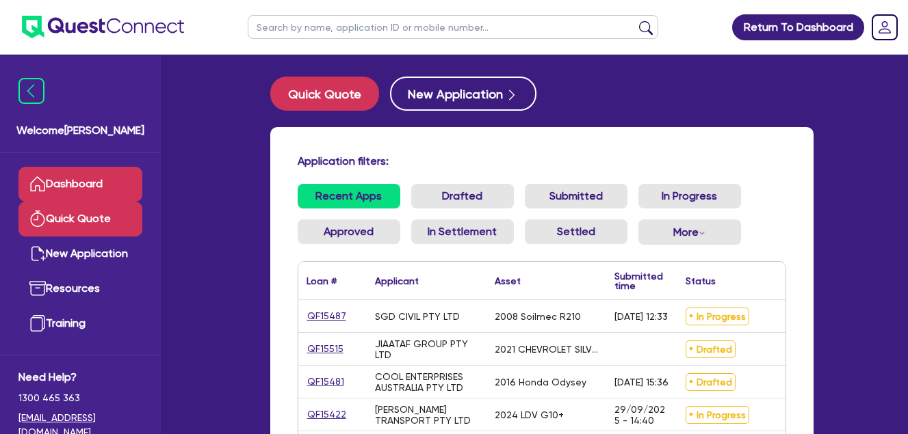
click at [42, 229] on link "Quick Quote" at bounding box center [80, 219] width 124 height 35
select select "Quest Finance - Own Book"
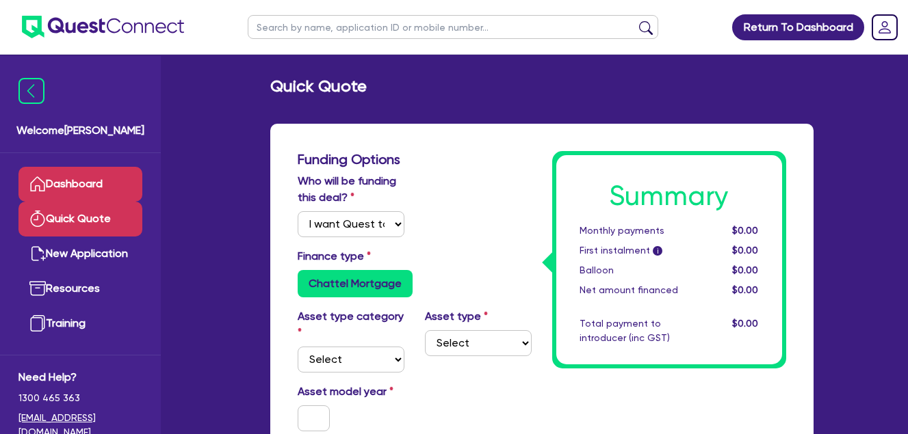
click at [71, 186] on link "Dashboard" at bounding box center [80, 184] width 124 height 35
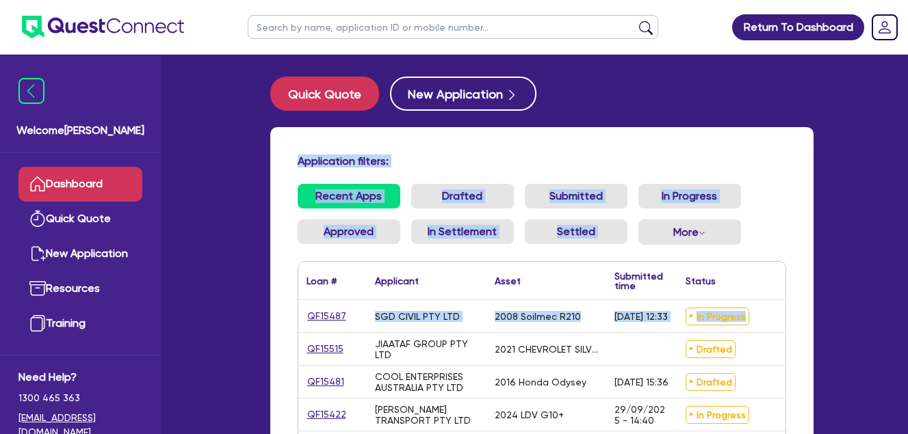
drag, startPoint x: 804, startPoint y: 324, endPoint x: 267, endPoint y: 164, distance: 560.8
click at [267, 164] on div "Application filters: Recent Apps Drafted Submitted In Progress Approved In Sett…" at bounding box center [542, 337] width 564 height 420
click at [511, 142] on div "Application filters: Recent Apps Drafted Submitted In Progress Approved In Sett…" at bounding box center [541, 329] width 543 height 404
click at [516, 148] on div "Application filters: Recent Apps Drafted Submitted In Progress Approved In Sett…" at bounding box center [541, 329] width 543 height 404
drag, startPoint x: 804, startPoint y: 324, endPoint x: 241, endPoint y: 146, distance: 591.0
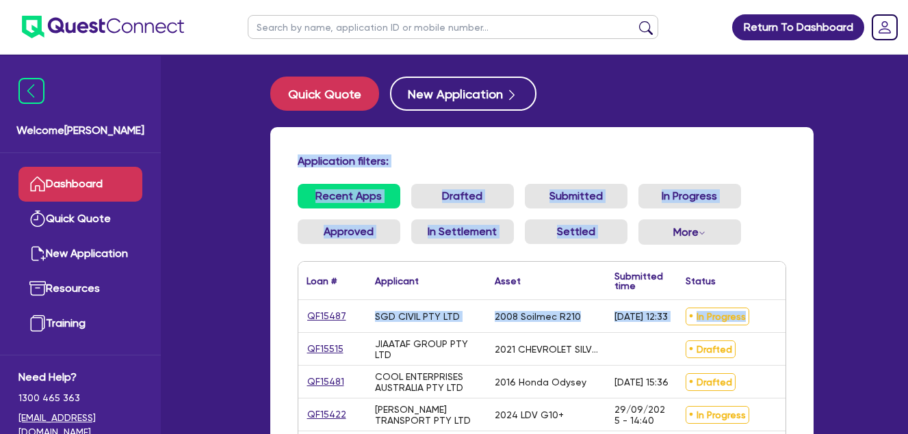
click at [241, 146] on div "Welcome Farhan Dashboard Quick Quote New Application Resources Training Need He…" at bounding box center [454, 307] width 759 height 614
click at [479, 161] on h4 "Application filters:" at bounding box center [542, 161] width 488 height 13
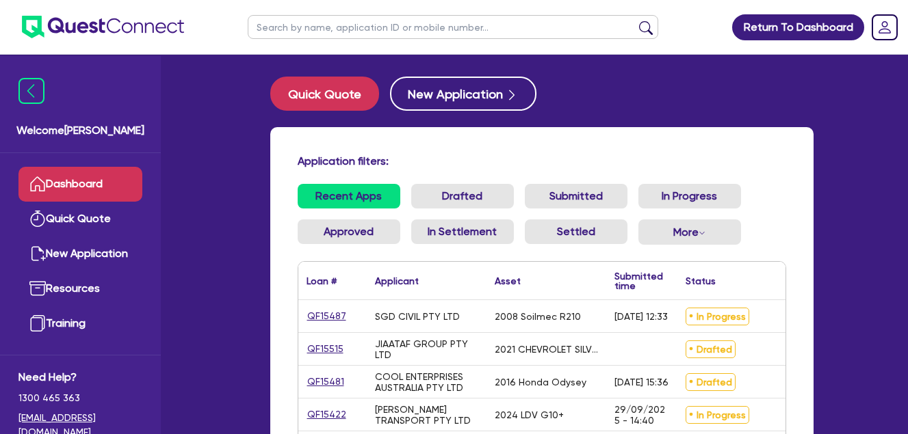
drag, startPoint x: 655, startPoint y: 324, endPoint x: 321, endPoint y: 300, distance: 333.9
click at [321, 300] on div "QF15487 SGD CIVIL PTY LTD 2008 Soilmec R210 07/10/2025 - 12:33 In Progress $125…" at bounding box center [619, 316] width 642 height 33
click at [794, 187] on div "Recent Apps Drafted Submitted In Progress Approved In Settlement Settled More W…" at bounding box center [541, 222] width 509 height 77
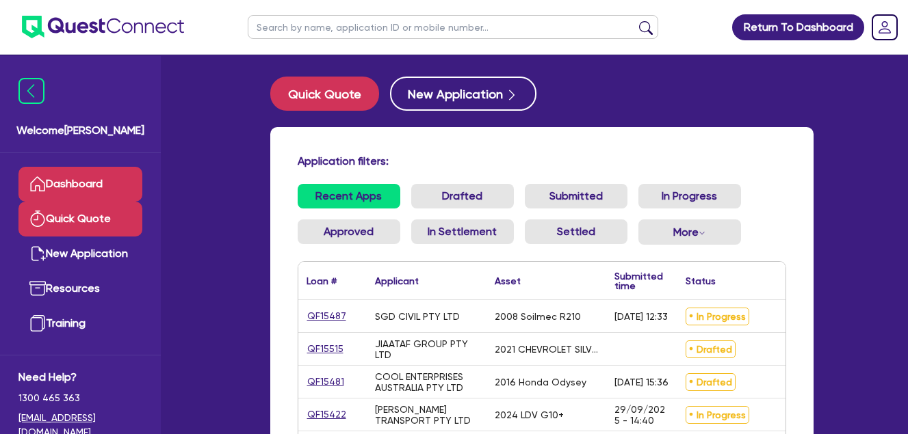
click at [54, 220] on link "Quick Quote" at bounding box center [80, 219] width 124 height 35
select select "Quest Finance - Own Book"
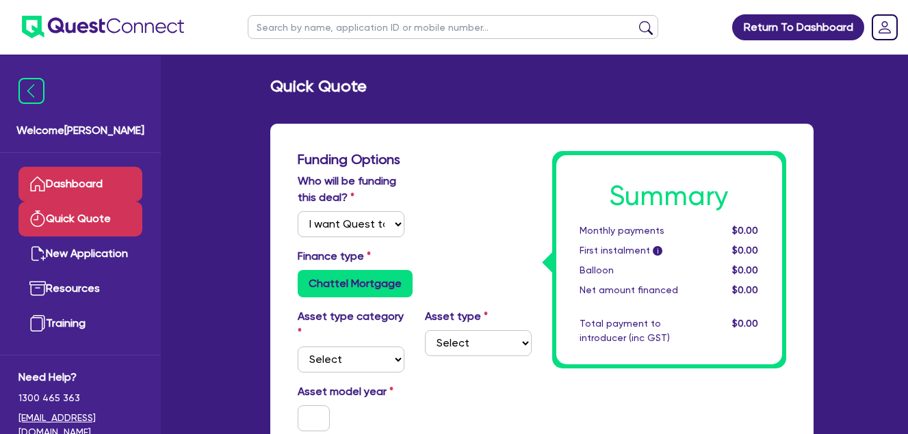
click at [98, 175] on link "Dashboard" at bounding box center [80, 184] width 124 height 35
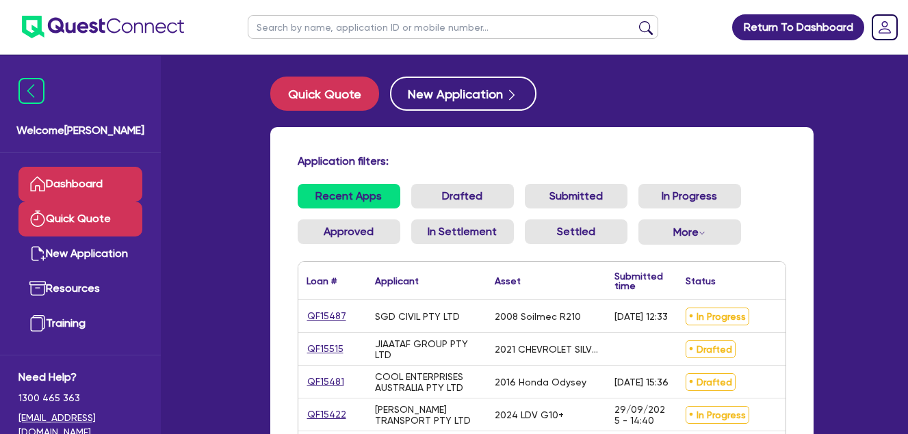
click at [68, 205] on link "Quick Quote" at bounding box center [80, 219] width 124 height 35
select select "Quest Finance - Own Book"
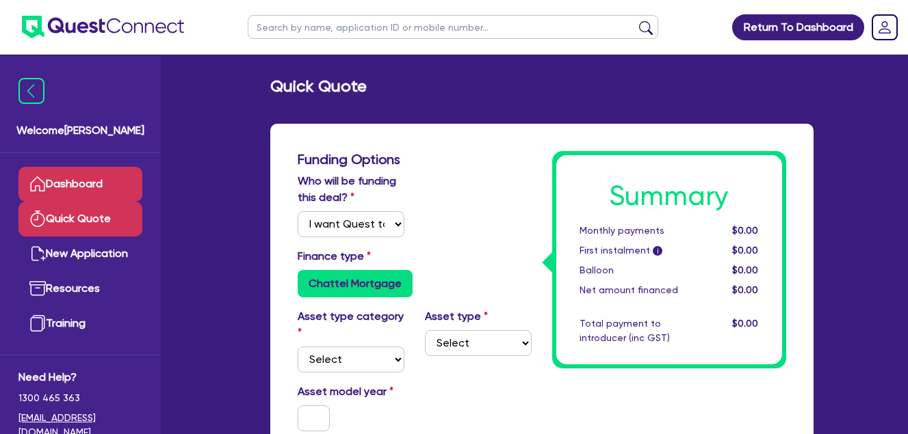
click at [72, 186] on link "Dashboard" at bounding box center [80, 184] width 124 height 35
